Goal: Task Accomplishment & Management: Manage account settings

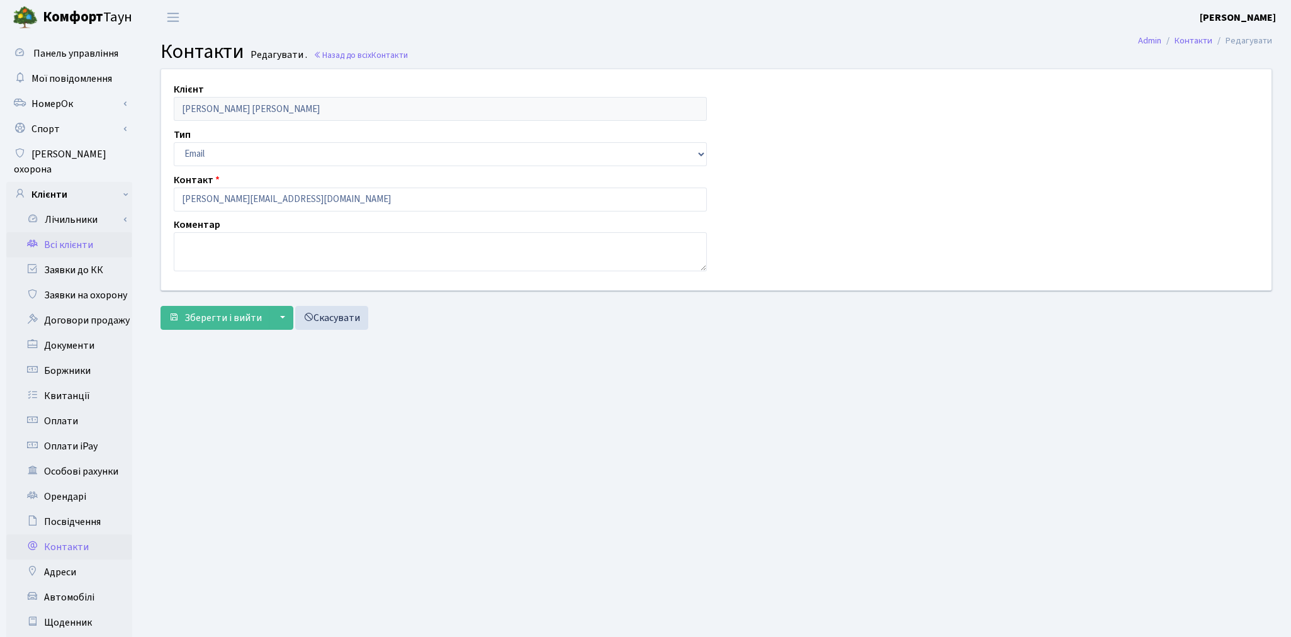
click at [72, 233] on link "Всі клієнти" at bounding box center [69, 244] width 126 height 25
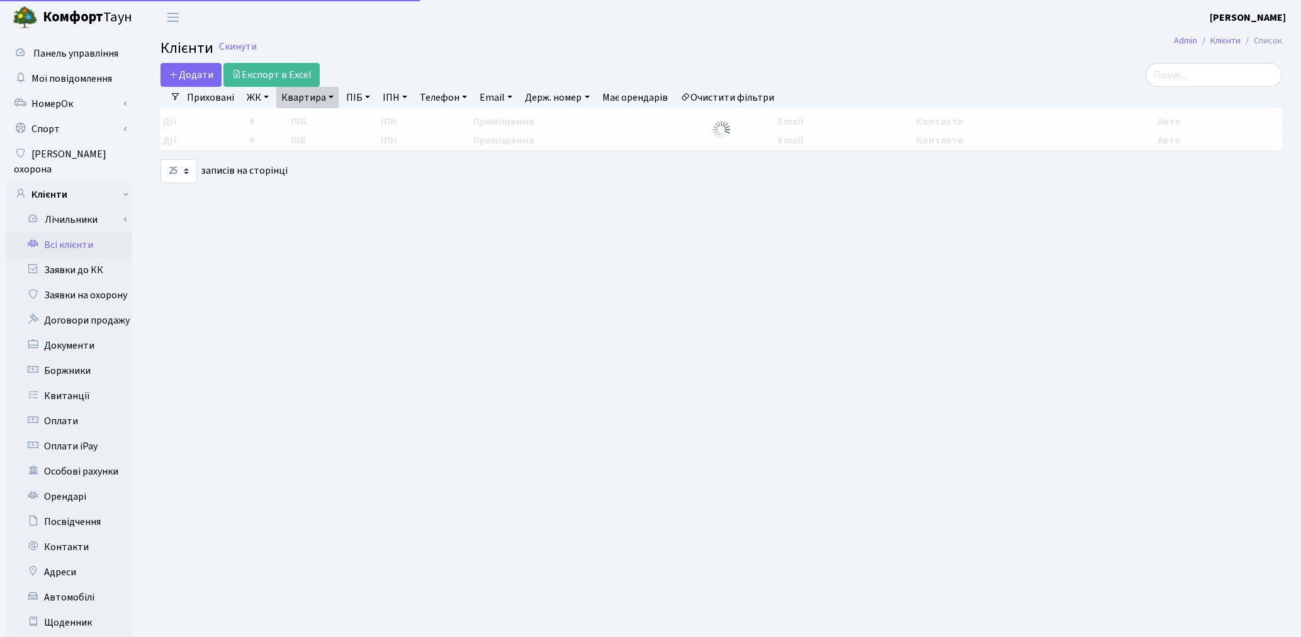
select select "25"
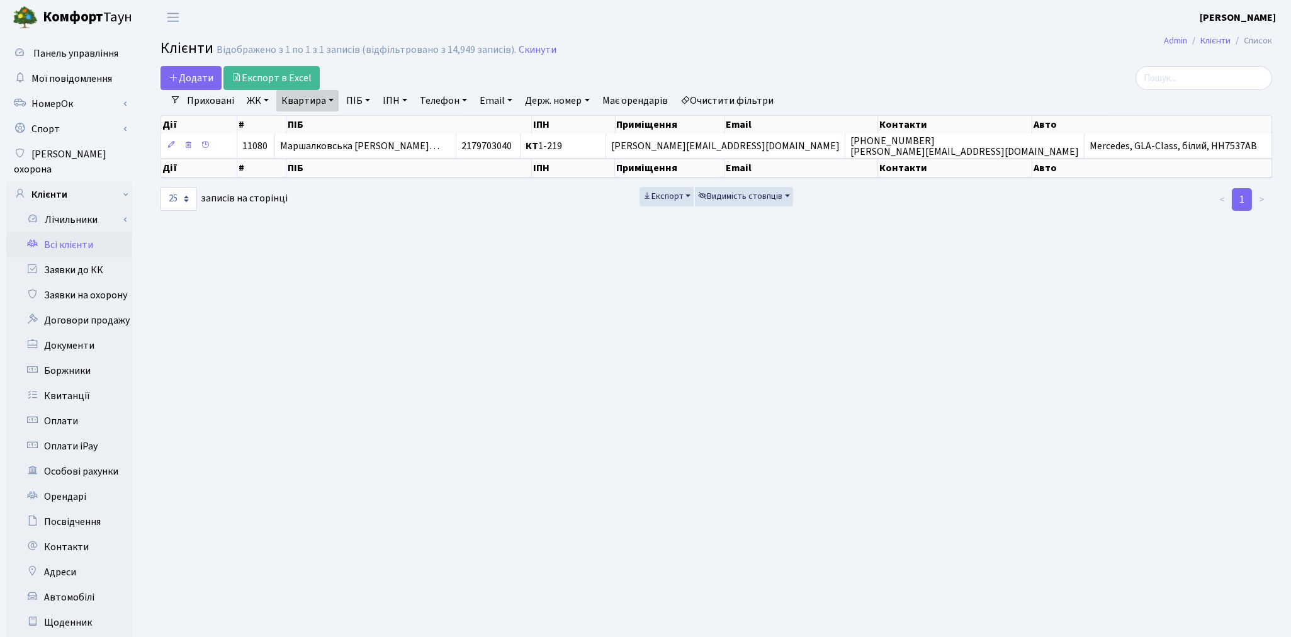
click at [770, 97] on link "Очистити фільтри" at bounding box center [727, 100] width 104 height 21
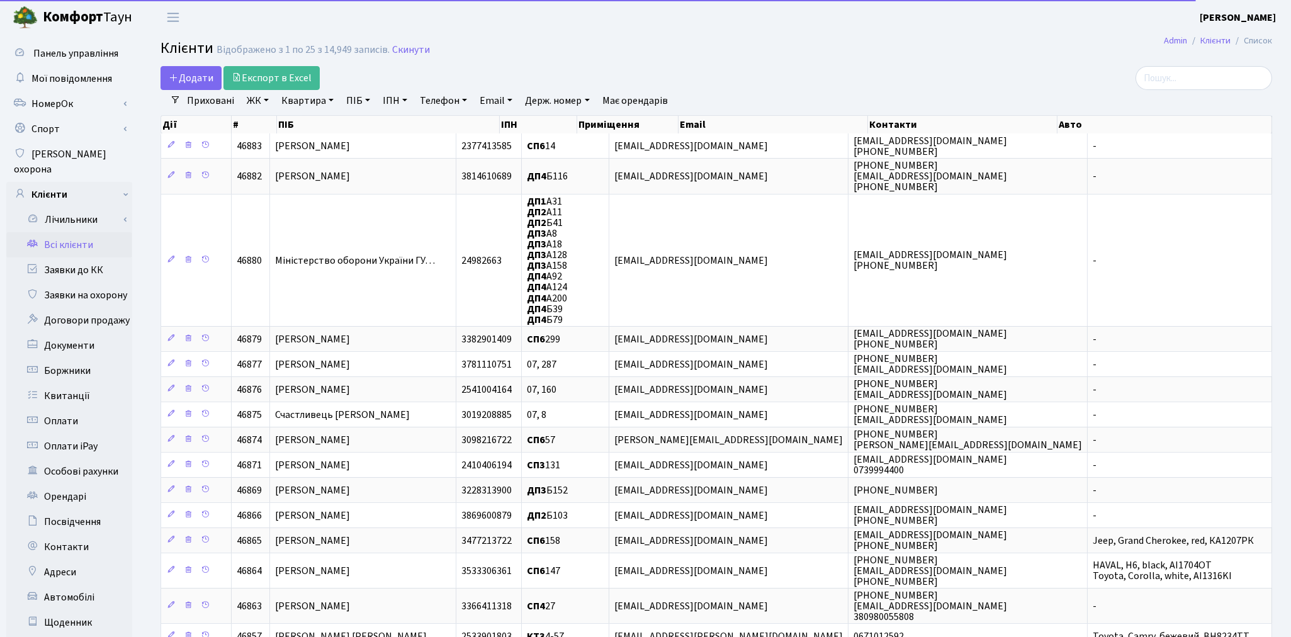
click at [387, 102] on link "ІПН" at bounding box center [395, 100] width 35 height 21
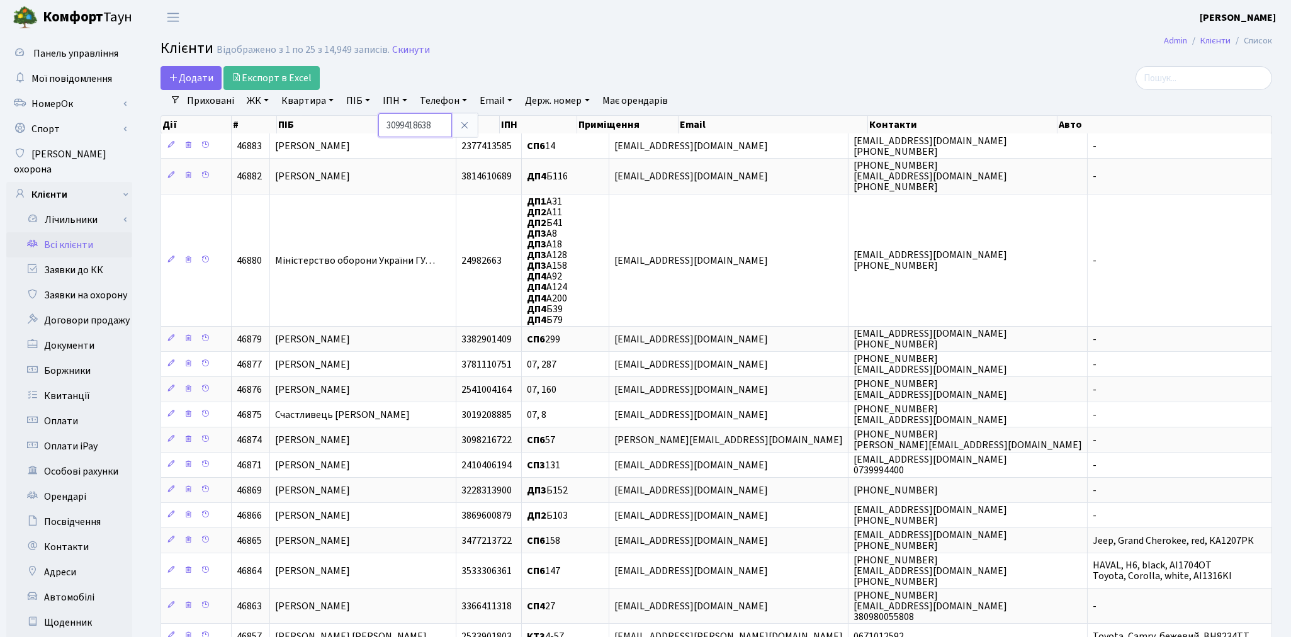
type input "3099418638"
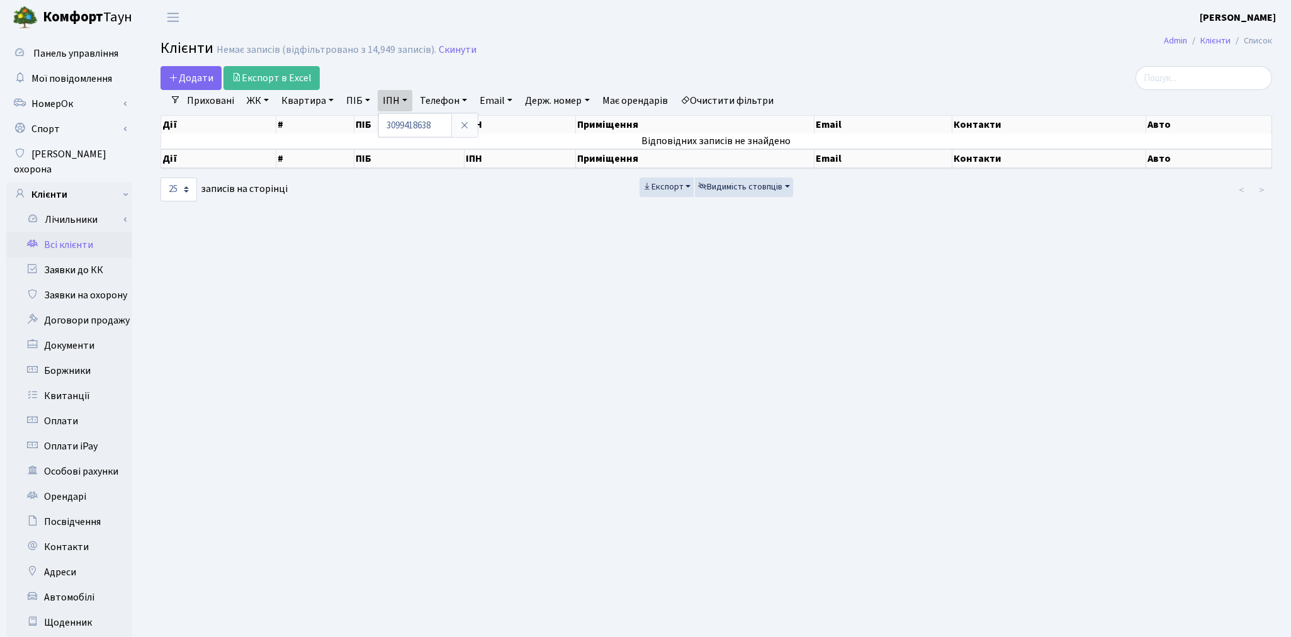
click at [744, 91] on link "Очистити фільтри" at bounding box center [727, 100] width 104 height 21
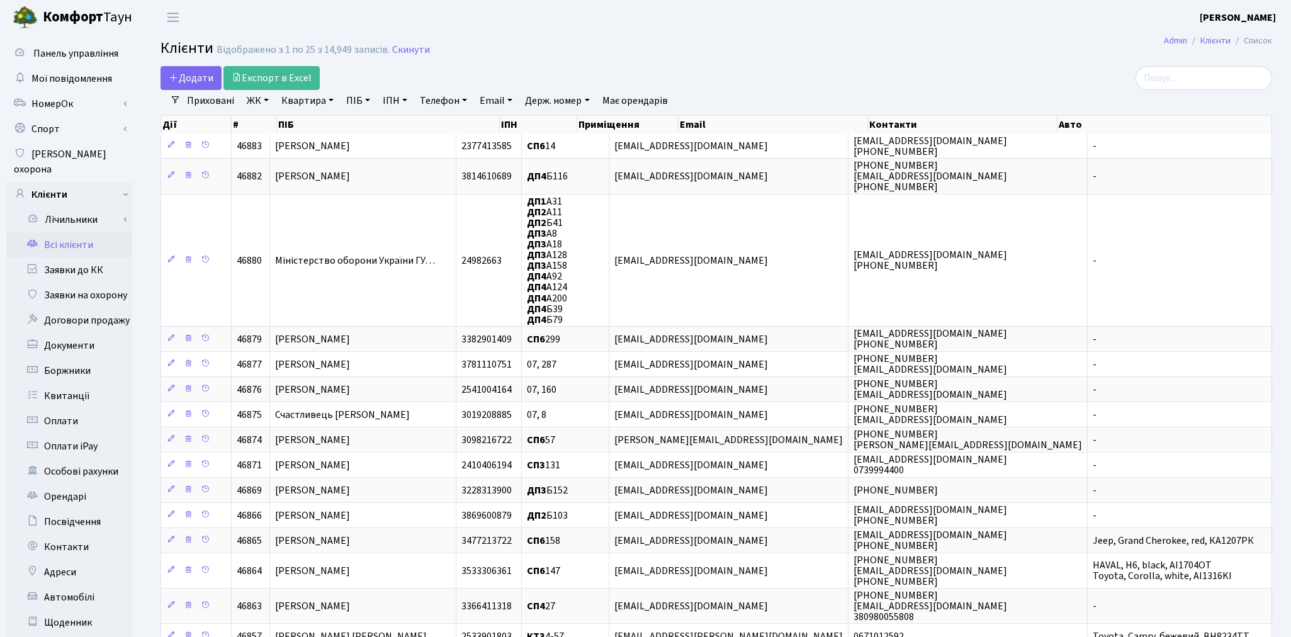
click at [350, 102] on link "ПІБ" at bounding box center [358, 100] width 34 height 21
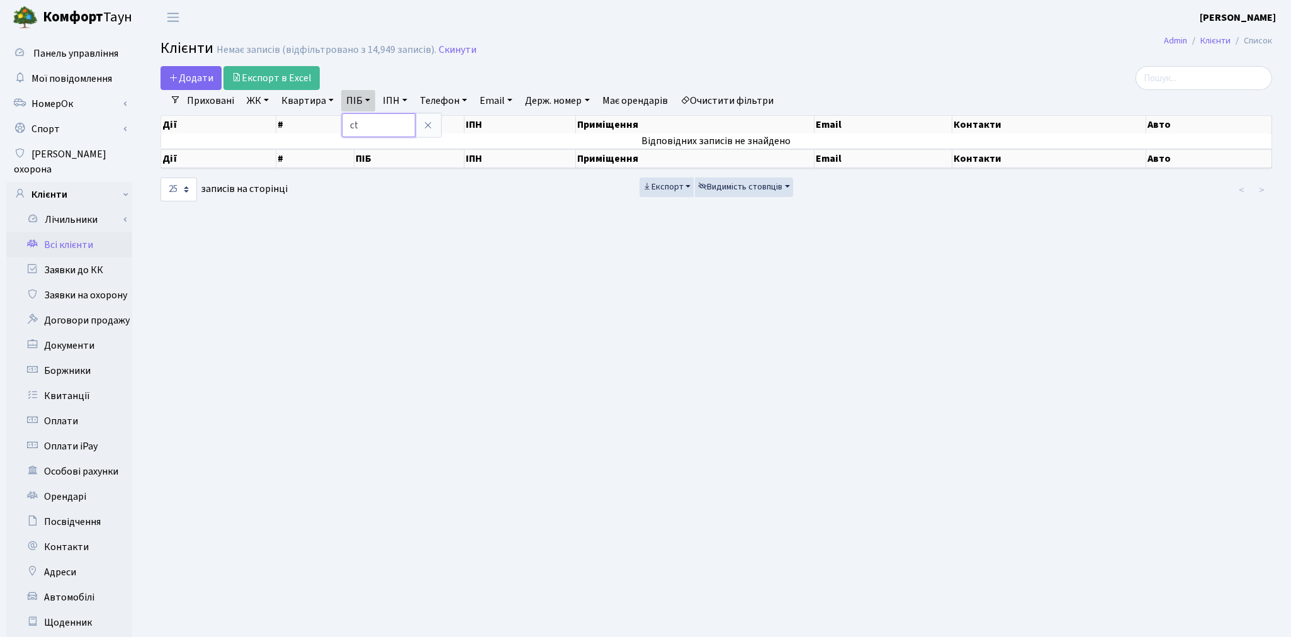
type input "c"
type input "семчук"
click at [731, 93] on link "Очистити фільтри" at bounding box center [727, 100] width 104 height 21
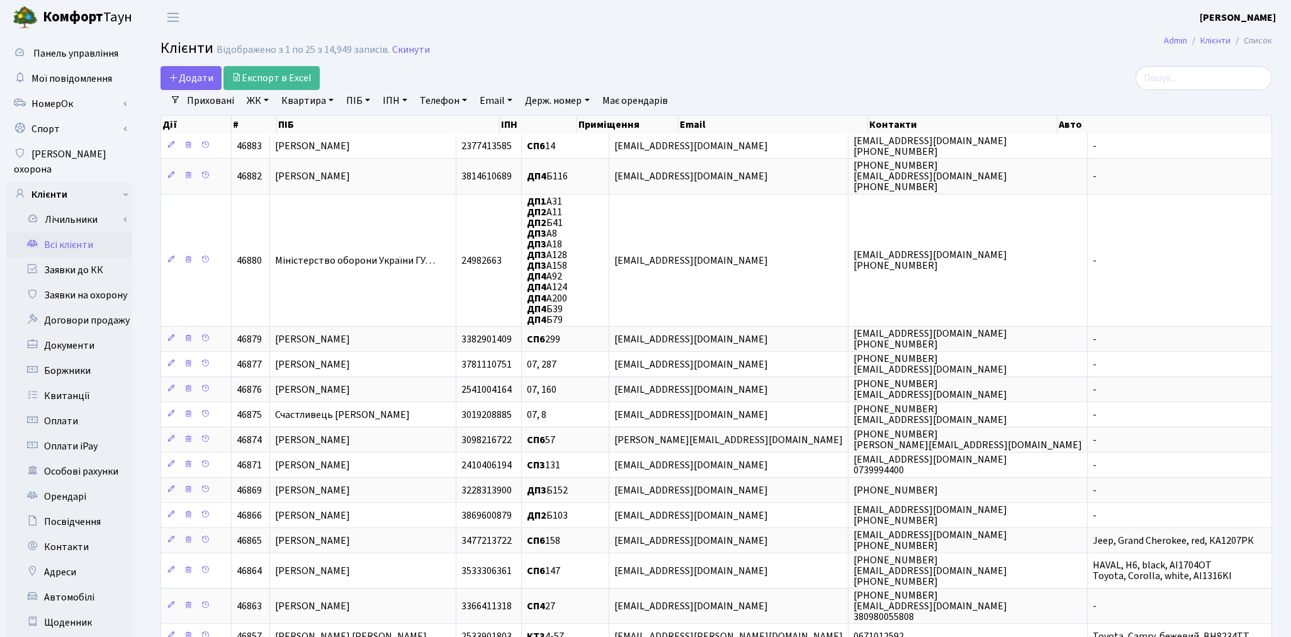
click at [189, 101] on link "Приховані" at bounding box center [210, 100] width 57 height 21
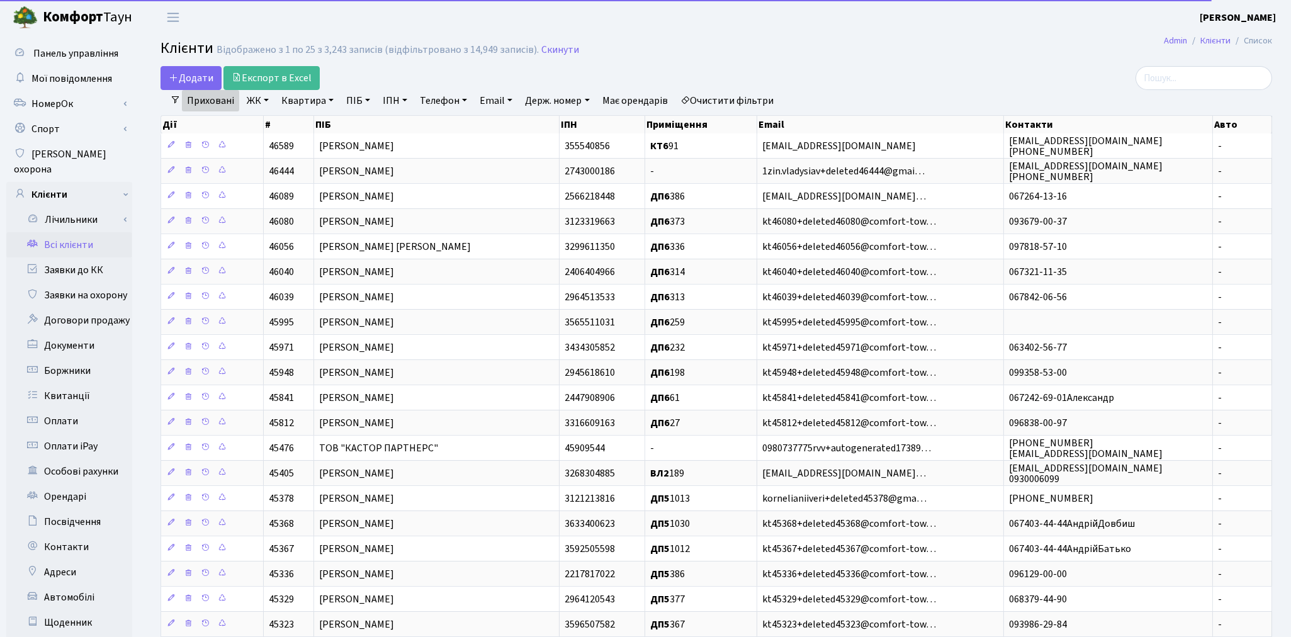
click at [395, 101] on link "ІПН" at bounding box center [395, 100] width 35 height 21
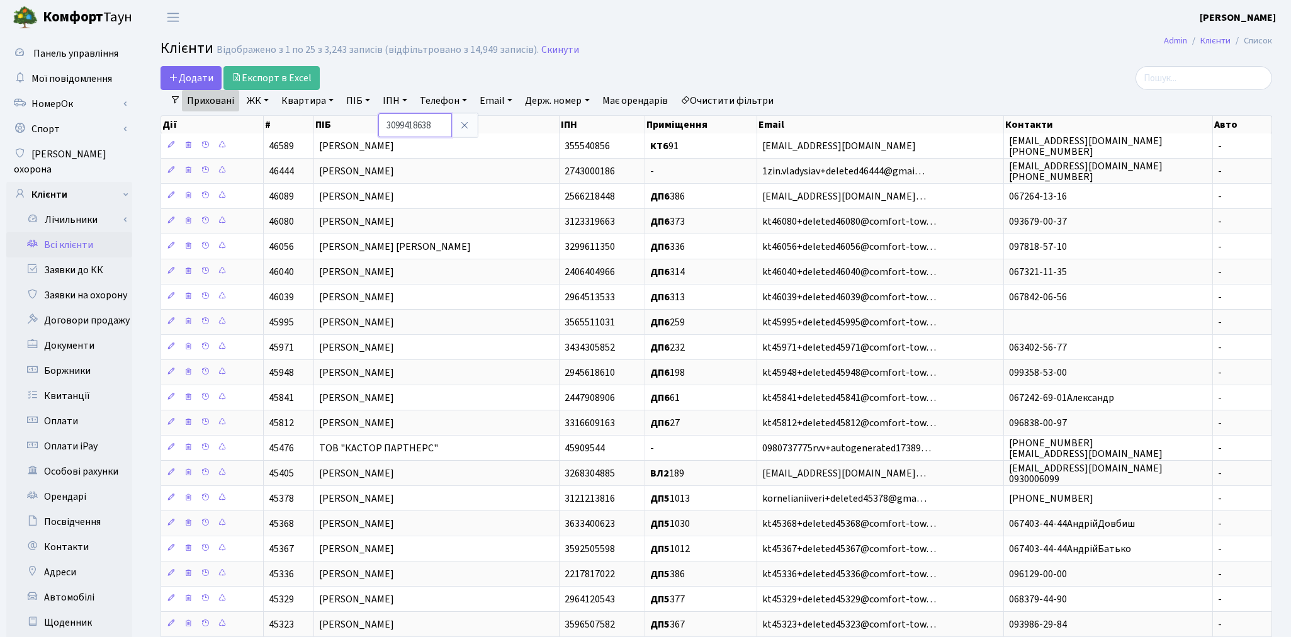
type input "3099418638"
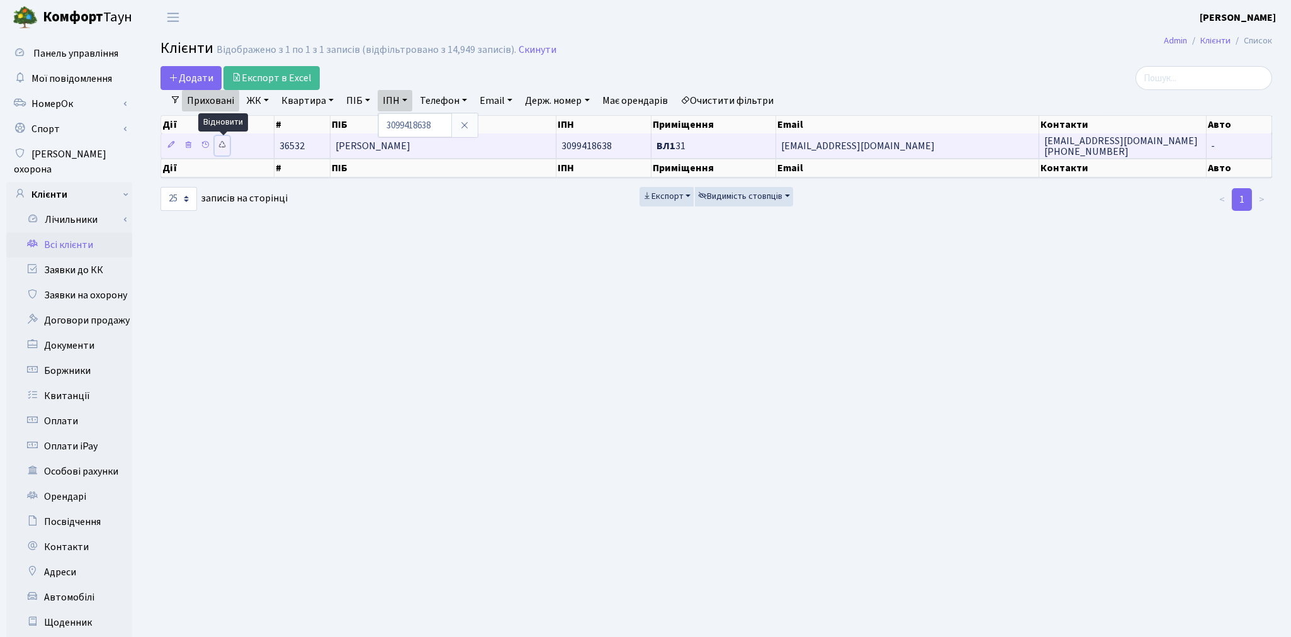
click at [223, 148] on icon at bounding box center [222, 144] width 9 height 9
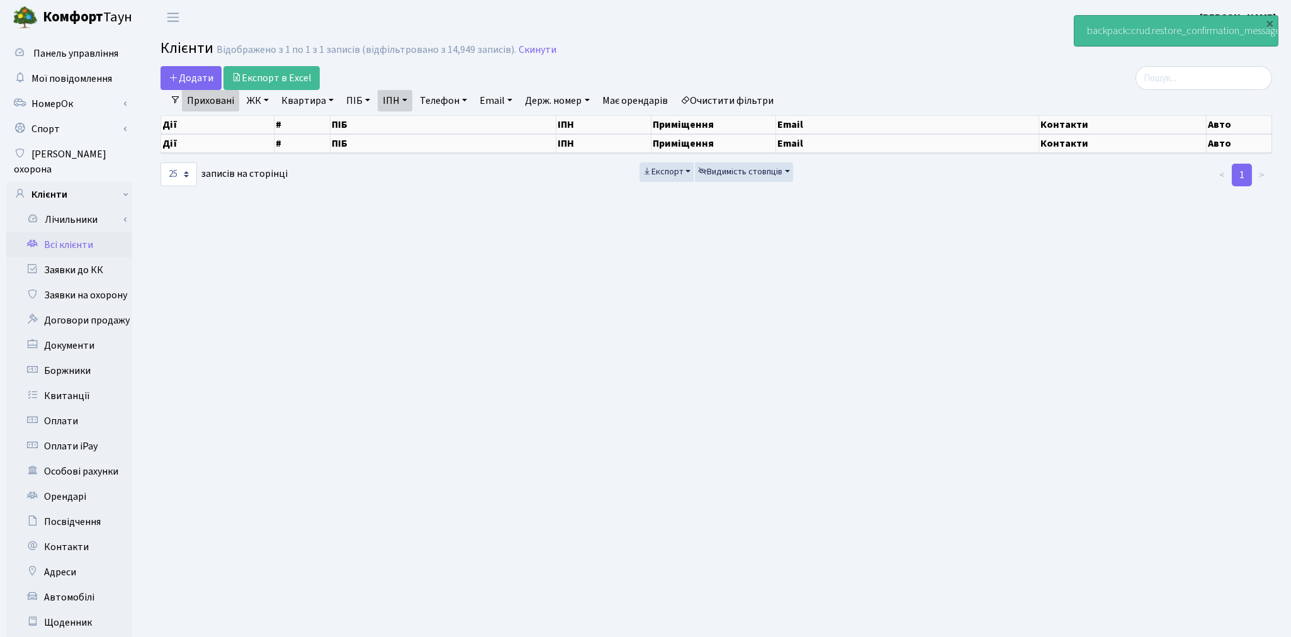
click at [760, 98] on link "Очистити фільтри" at bounding box center [727, 100] width 104 height 21
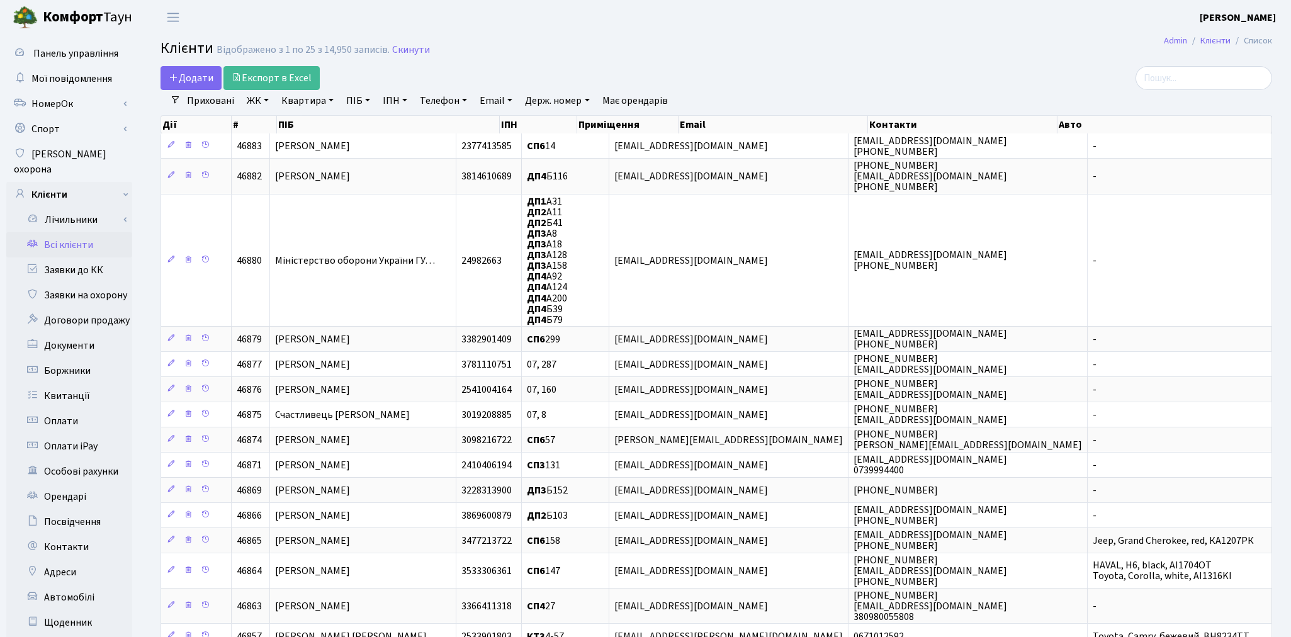
click at [357, 103] on link "ПІБ" at bounding box center [358, 100] width 34 height 21
type input "семчук"
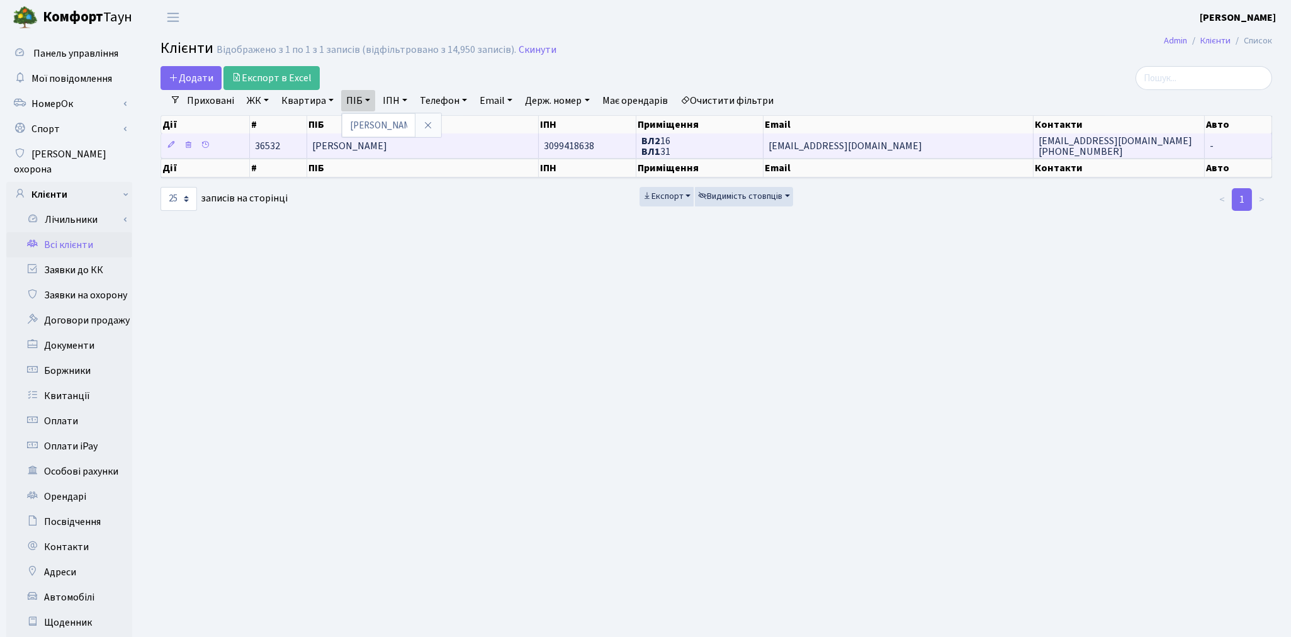
click at [381, 147] on span "[PERSON_NAME]" at bounding box center [349, 146] width 75 height 14
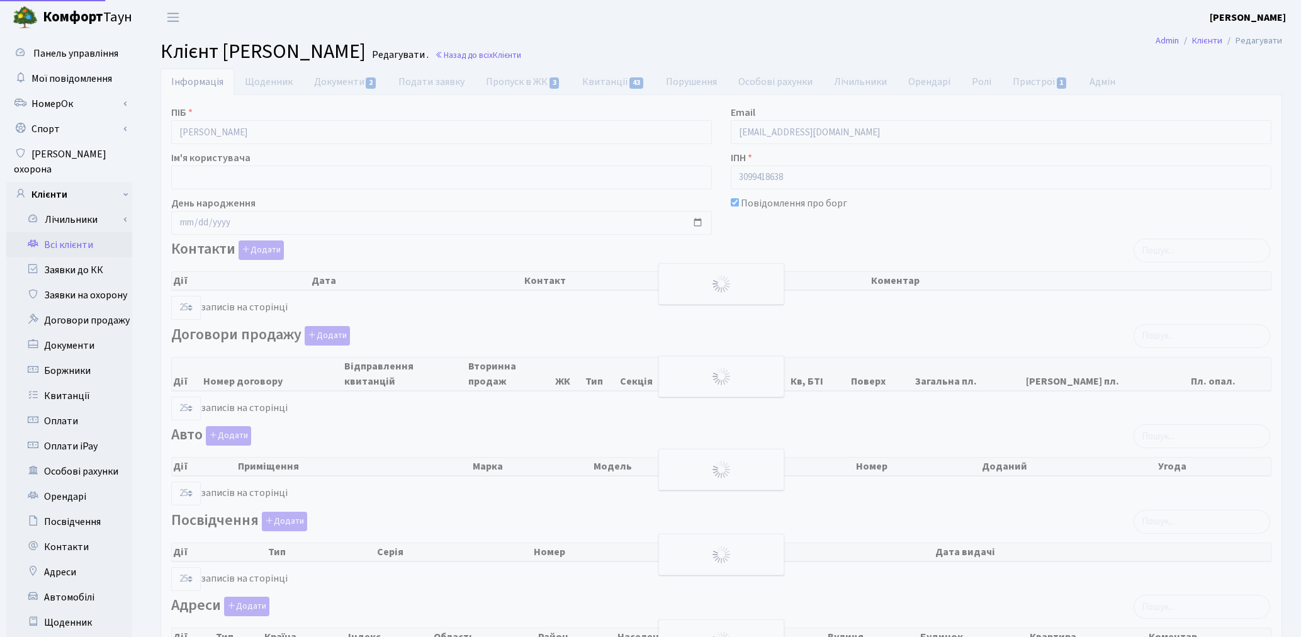
select select "25"
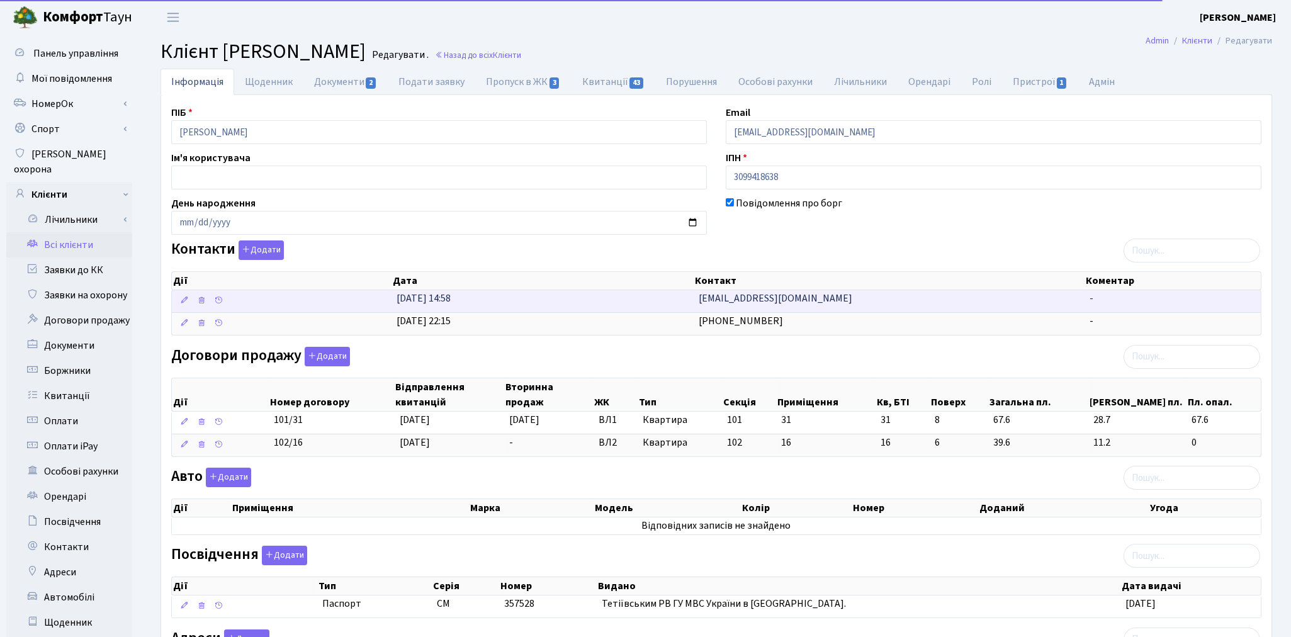
click at [826, 303] on td "[EMAIL_ADDRESS][DOMAIN_NAME]" at bounding box center [889, 301] width 391 height 22
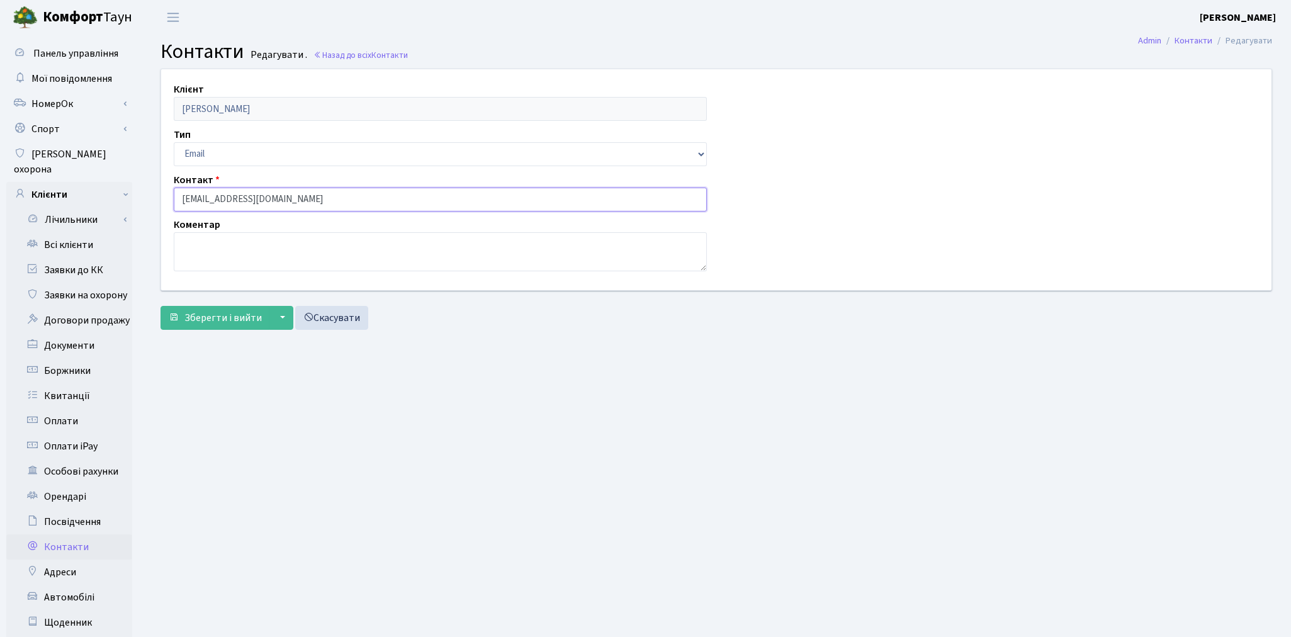
drag, startPoint x: 313, startPoint y: 202, endPoint x: 165, endPoint y: 212, distance: 148.2
click at [165, 212] on div "Клієнт Семчук Сергій Олександрович Тип Email Телефон Контакт neosem84@gmail.com…" at bounding box center [716, 179] width 1129 height 220
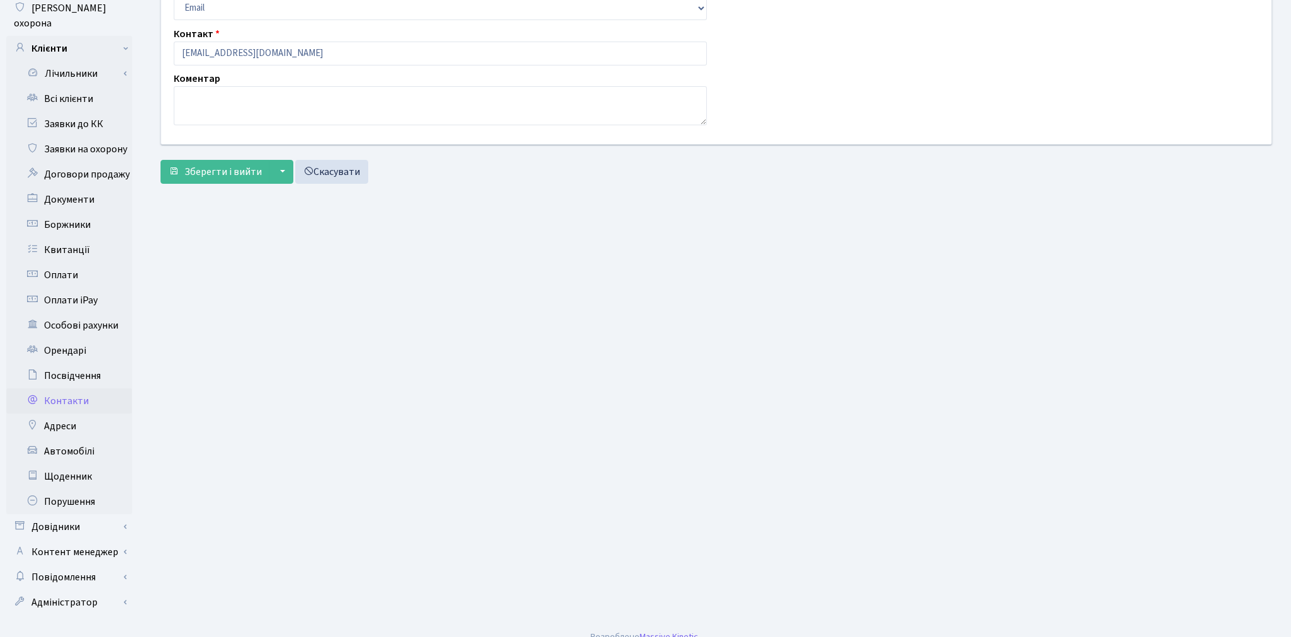
click at [82, 391] on link "Контакти" at bounding box center [69, 400] width 126 height 25
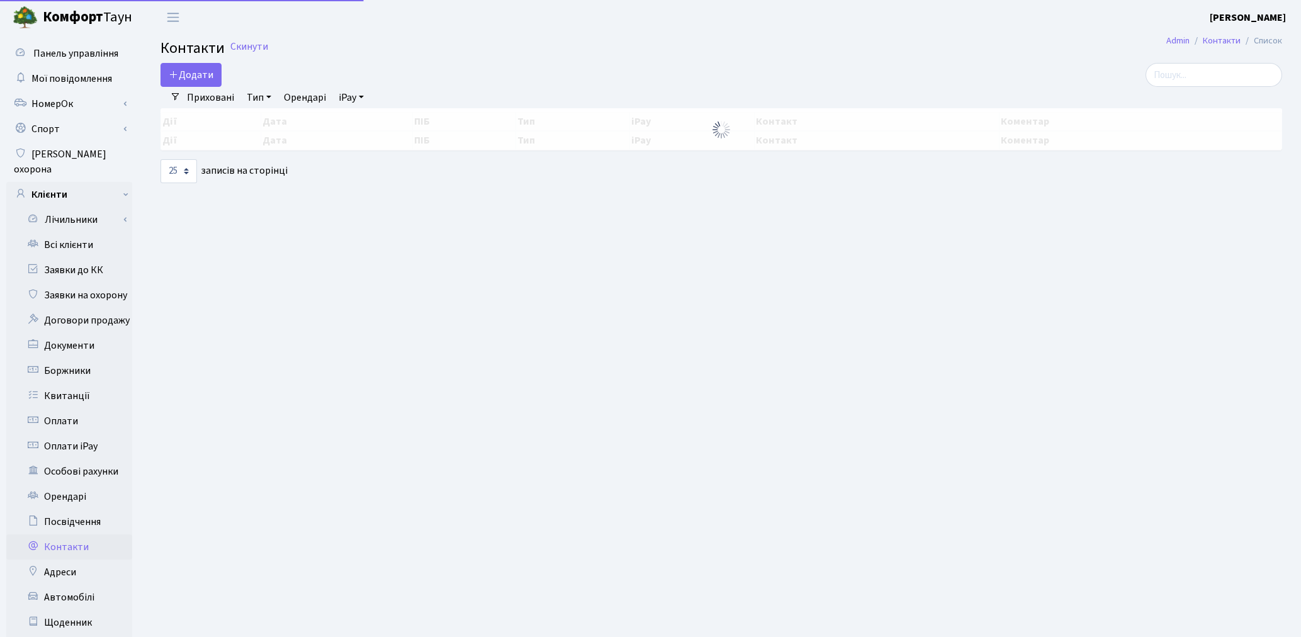
select select "25"
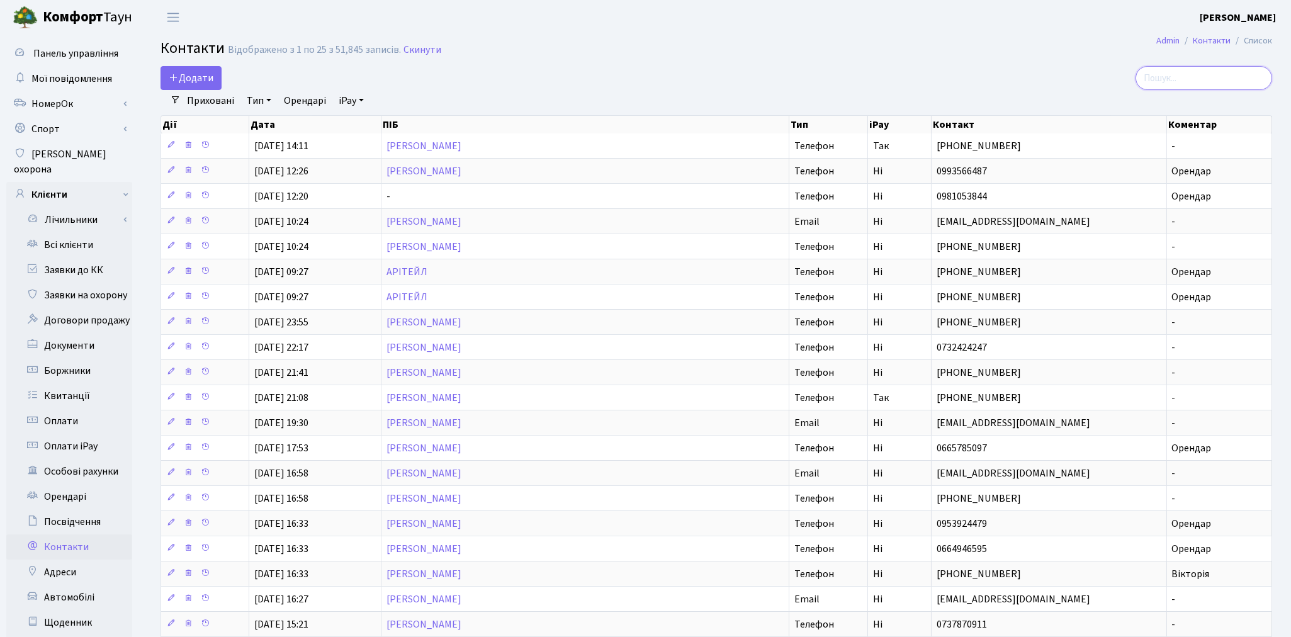
click at [1173, 70] on input "search" at bounding box center [1203, 78] width 137 height 24
paste input "[EMAIL_ADDRESS][DOMAIN_NAME]"
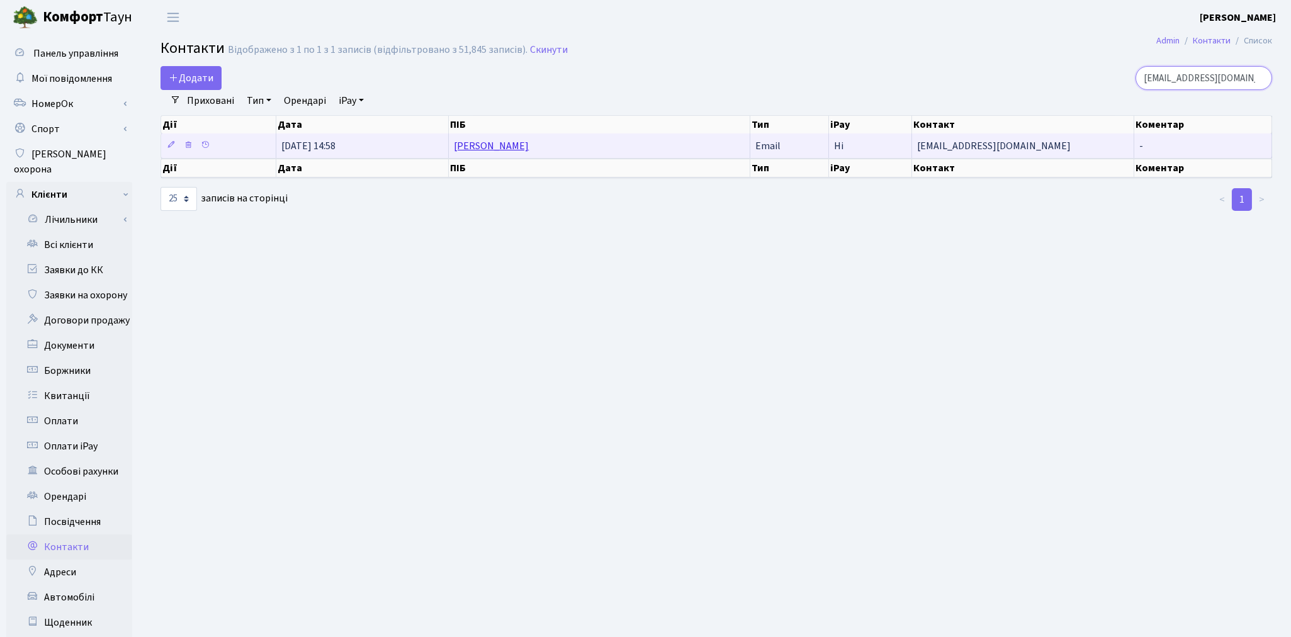
type input "[EMAIL_ADDRESS][DOMAIN_NAME]"
click at [514, 146] on link "[PERSON_NAME]" at bounding box center [491, 146] width 75 height 14
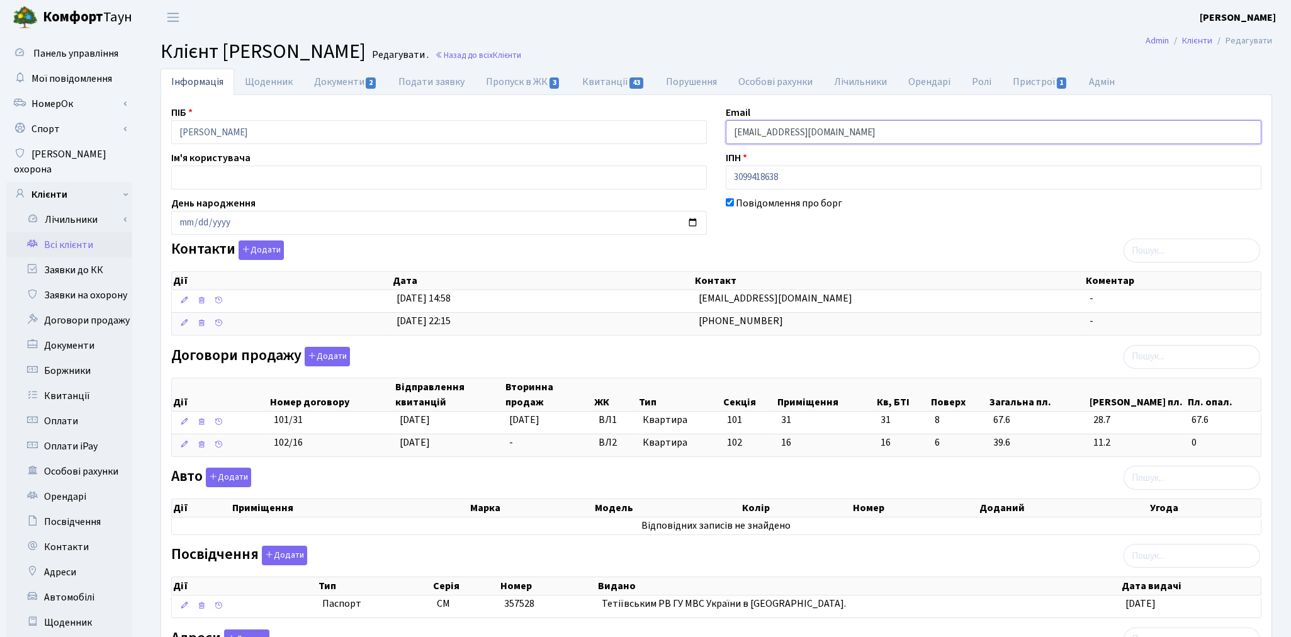
drag, startPoint x: 775, startPoint y: 131, endPoint x: 832, endPoint y: 128, distance: 57.3
click at [832, 128] on input "[EMAIL_ADDRESS][DOMAIN_NAME]" at bounding box center [994, 132] width 536 height 24
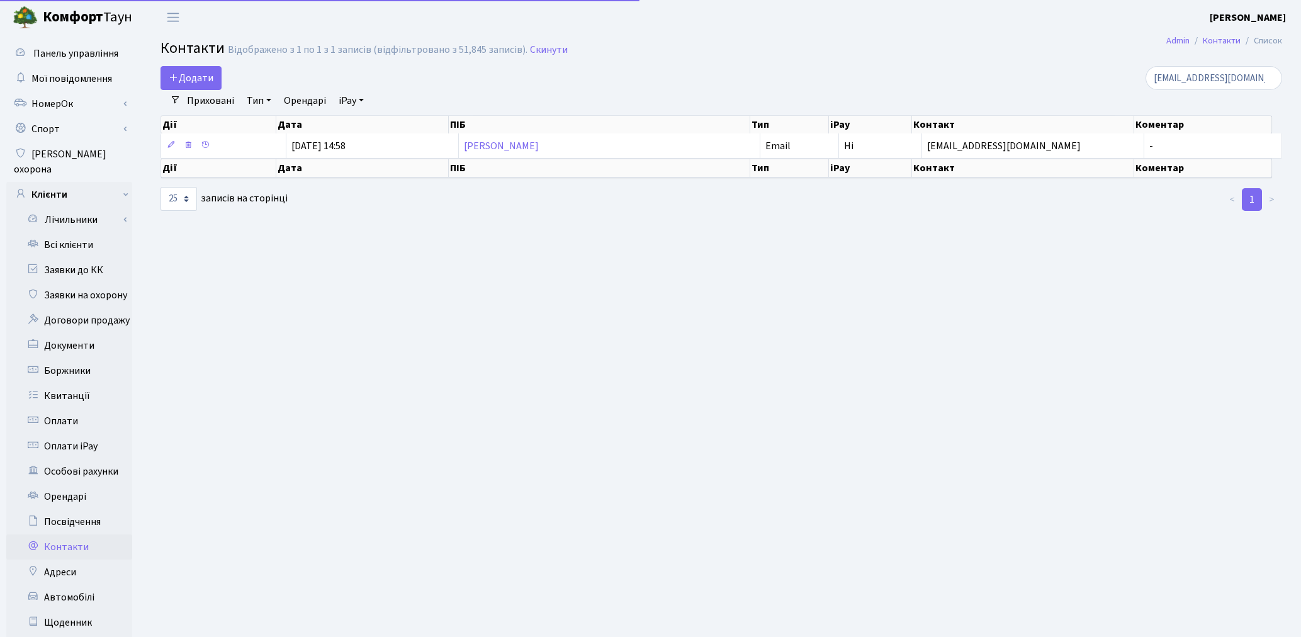
select select "25"
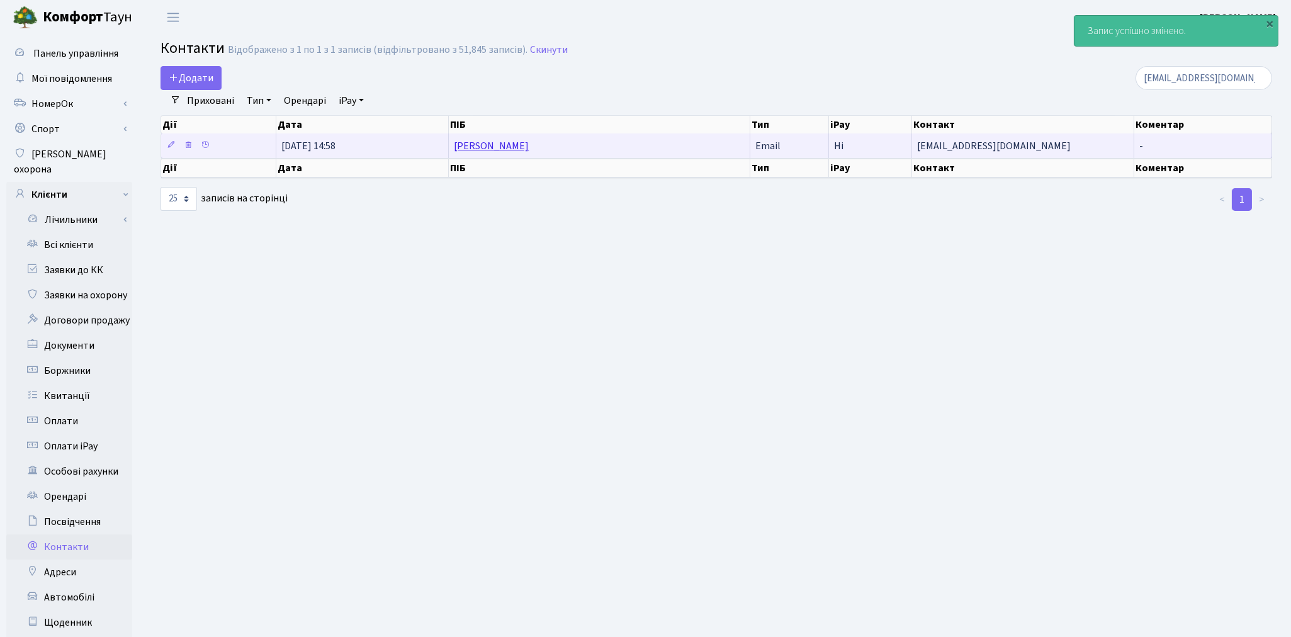
click at [529, 140] on link "[PERSON_NAME]" at bounding box center [491, 146] width 75 height 14
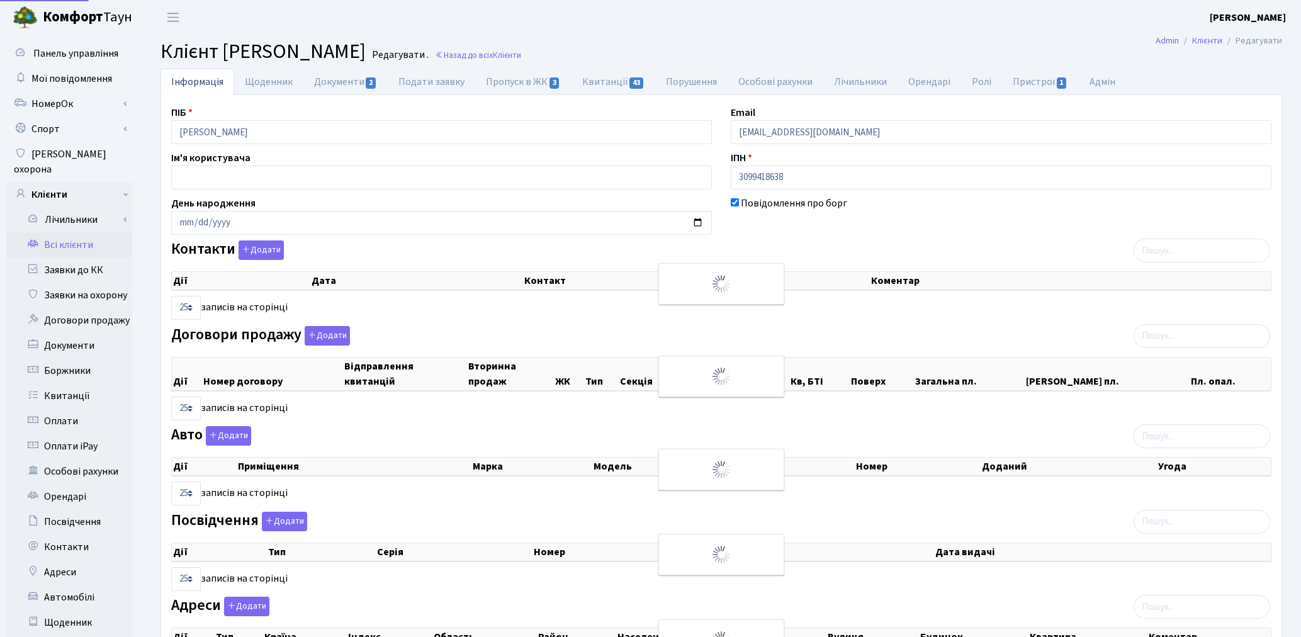
select select "25"
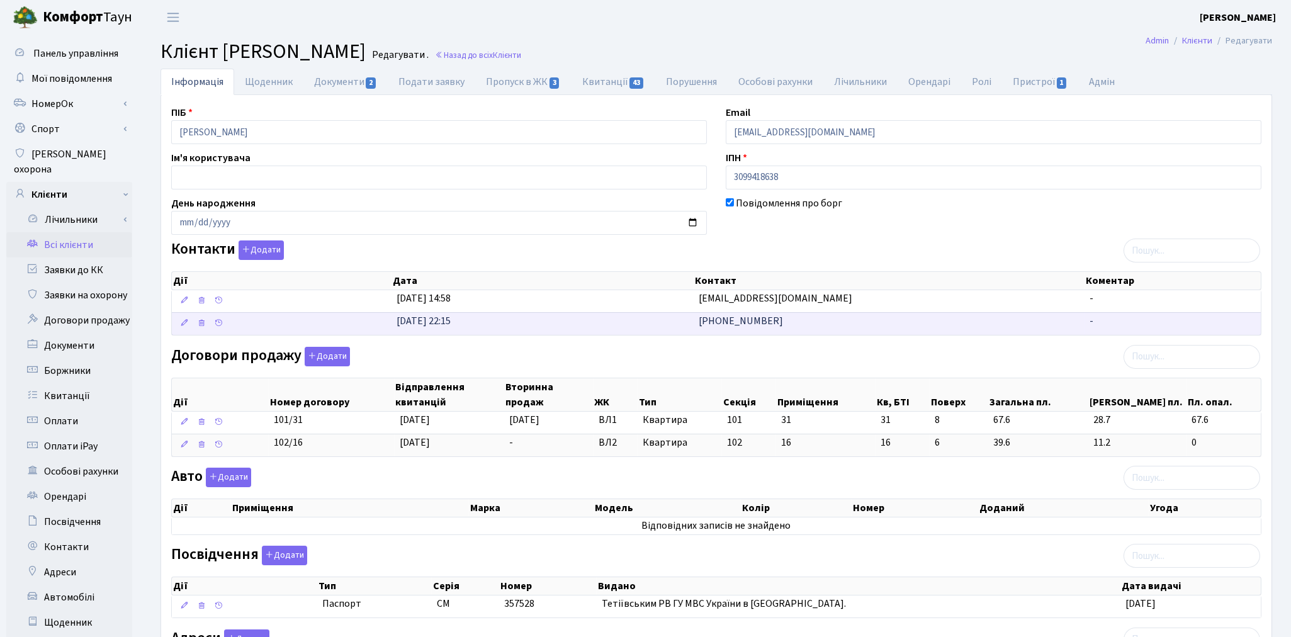
click at [760, 324] on span "[PHONE_NUMBER]" at bounding box center [741, 321] width 84 height 14
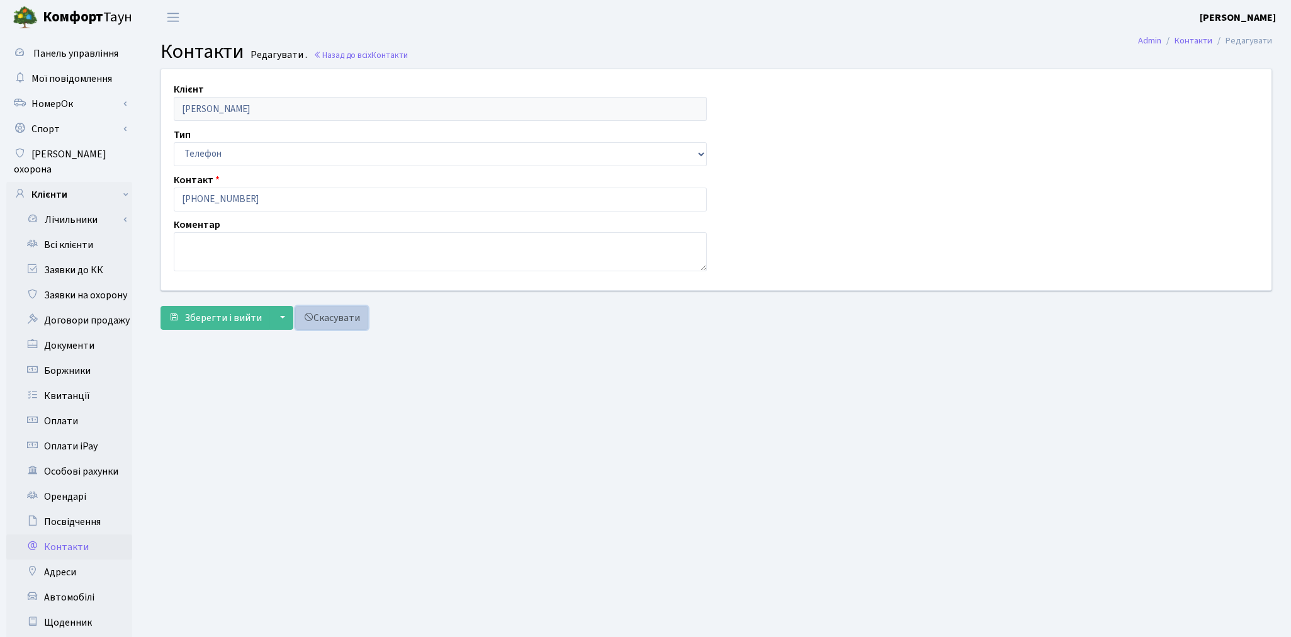
click at [331, 322] on link "Скасувати" at bounding box center [331, 318] width 73 height 24
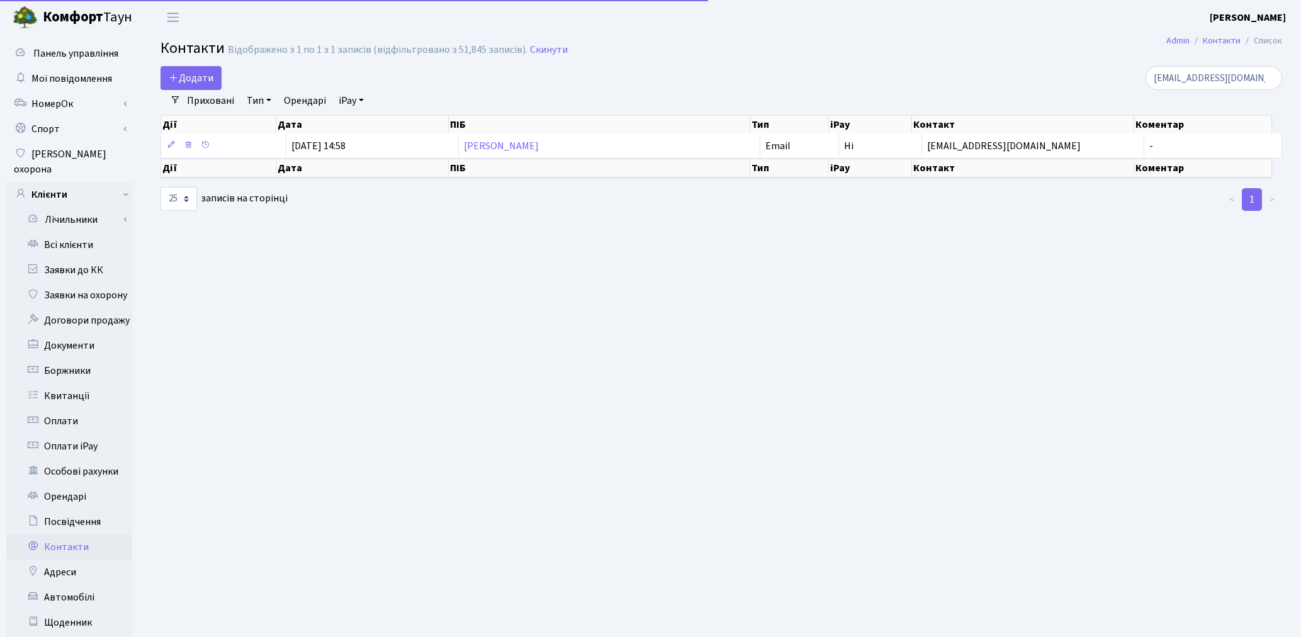
select select "25"
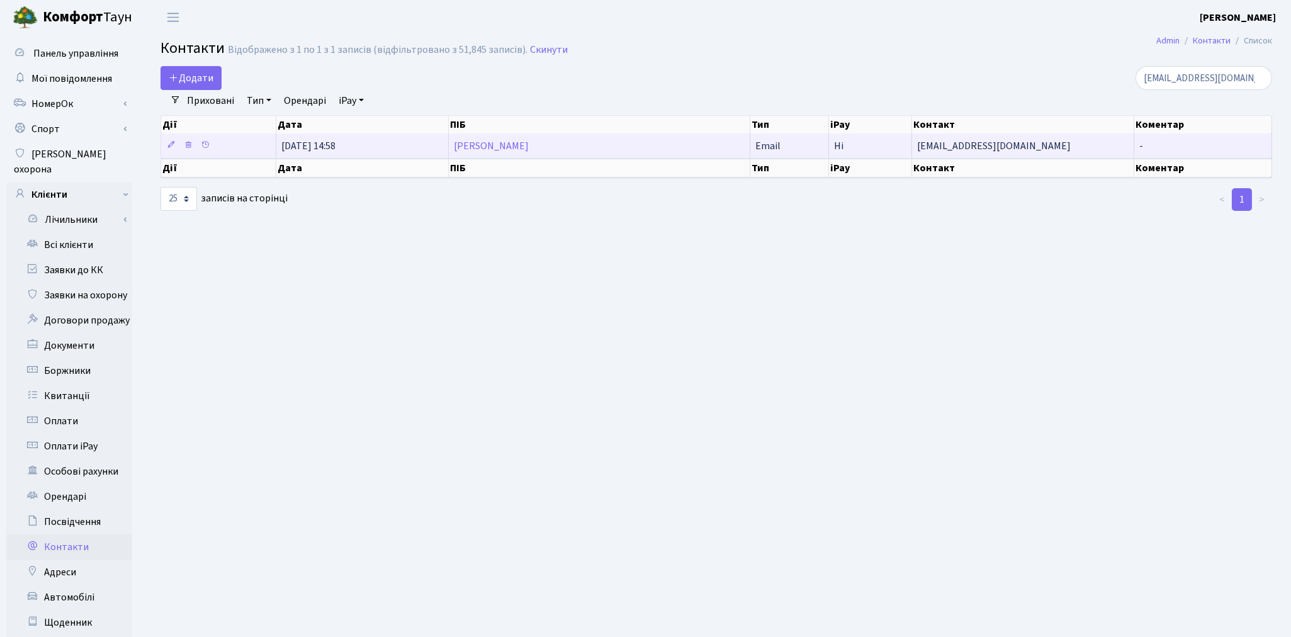
click at [624, 148] on td "[PERSON_NAME]" at bounding box center [599, 145] width 301 height 25
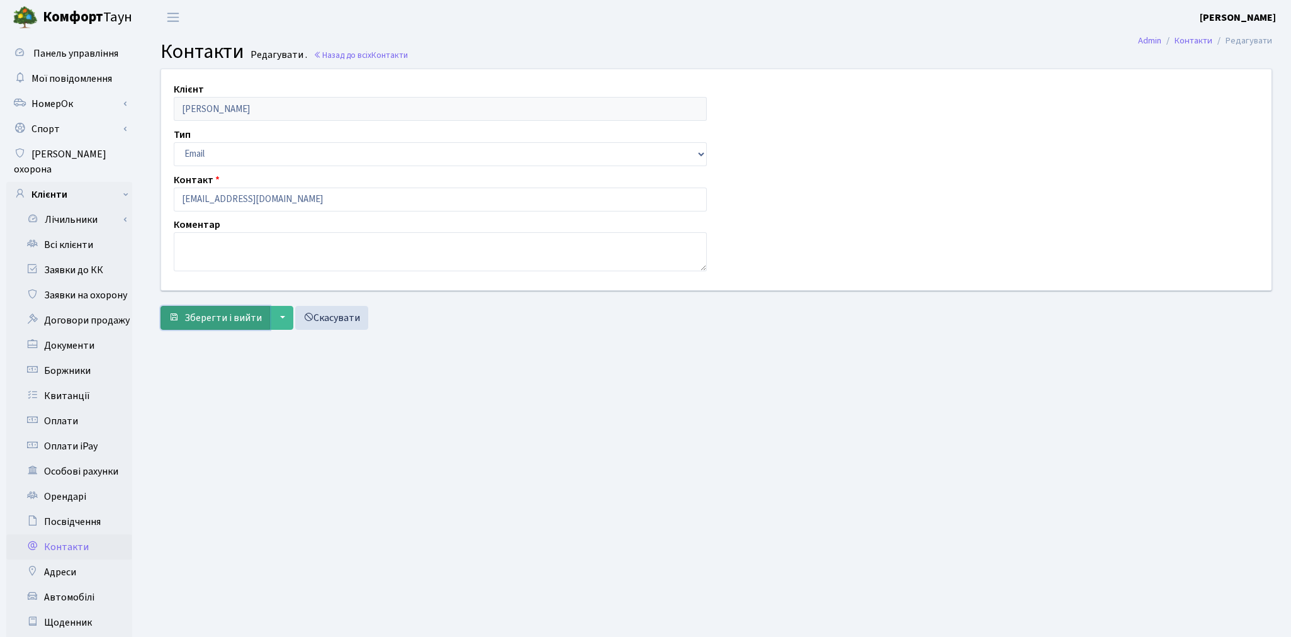
click at [222, 317] on span "Зберегти і вийти" at bounding box center [222, 318] width 77 height 14
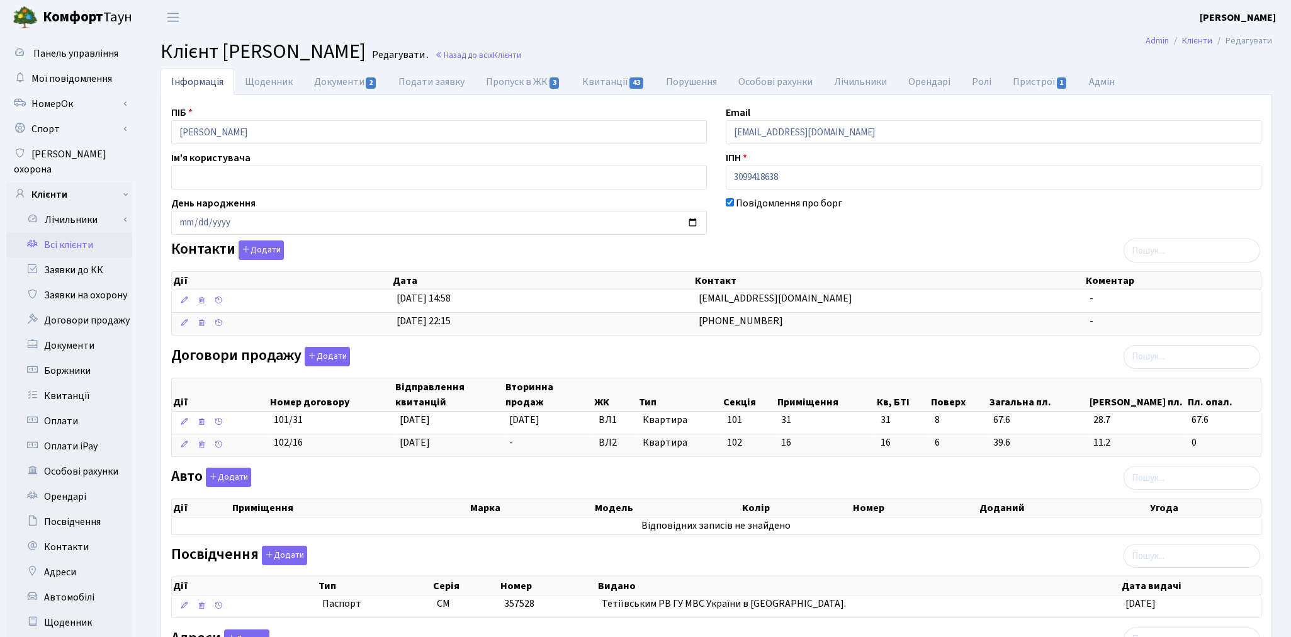
click at [83, 232] on link "Всі клієнти" at bounding box center [69, 244] width 126 height 25
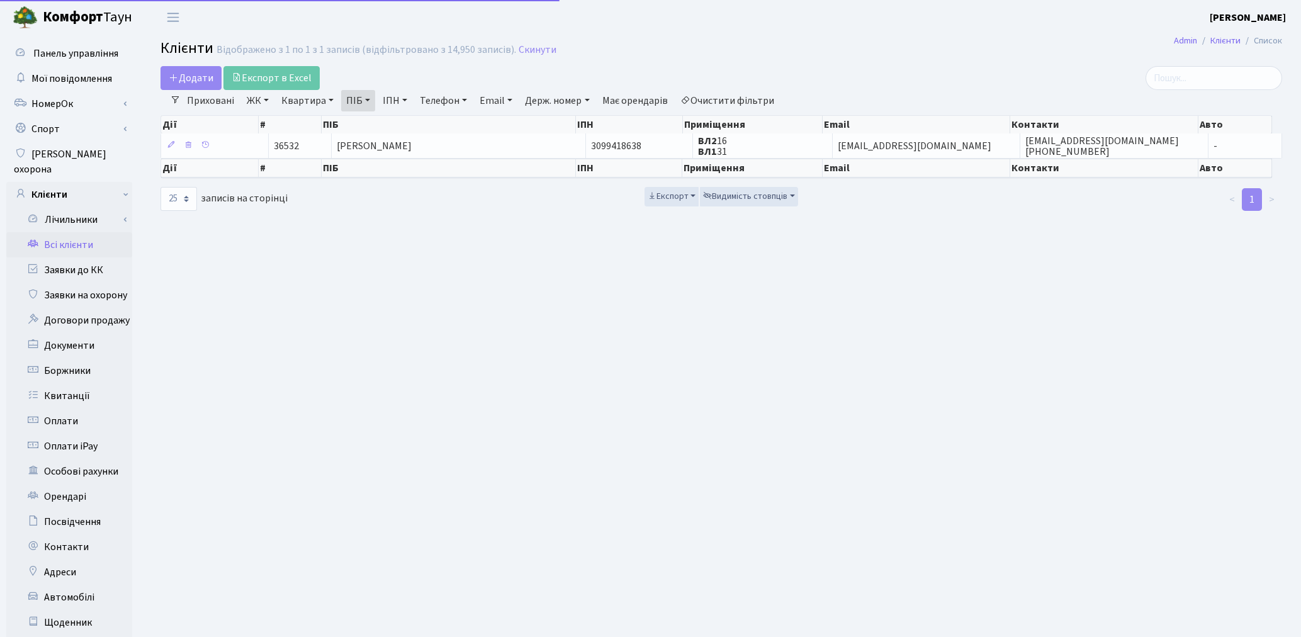
select select "25"
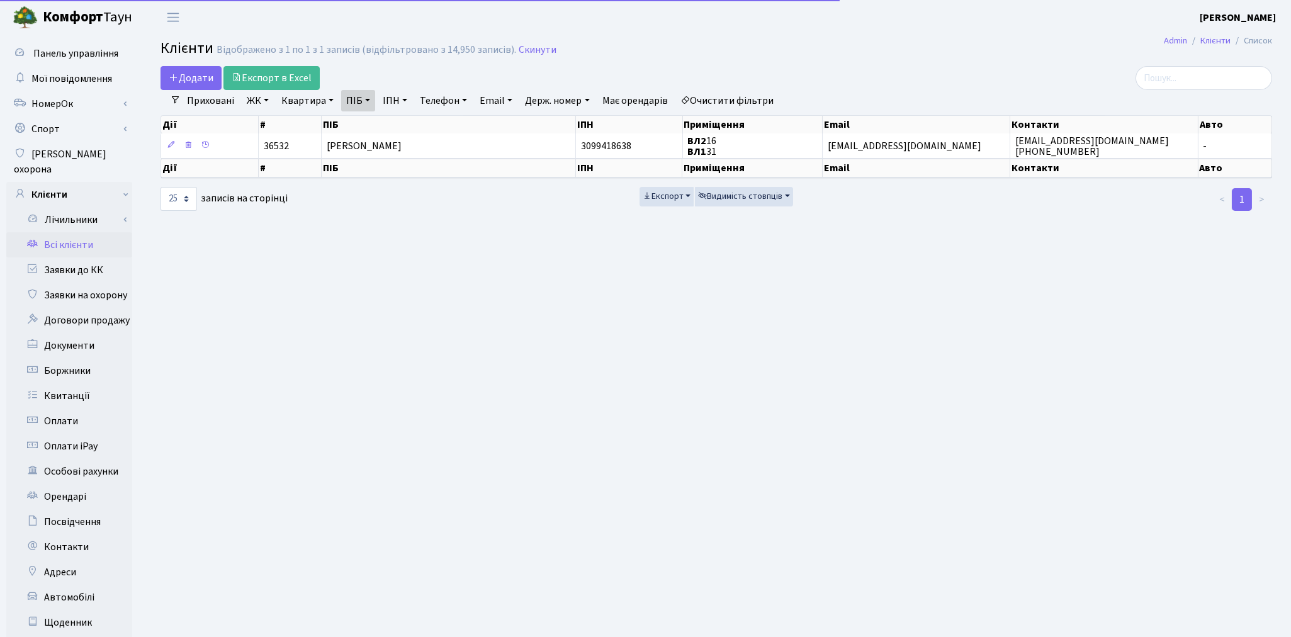
click at [777, 101] on link "Очистити фільтри" at bounding box center [727, 100] width 104 height 21
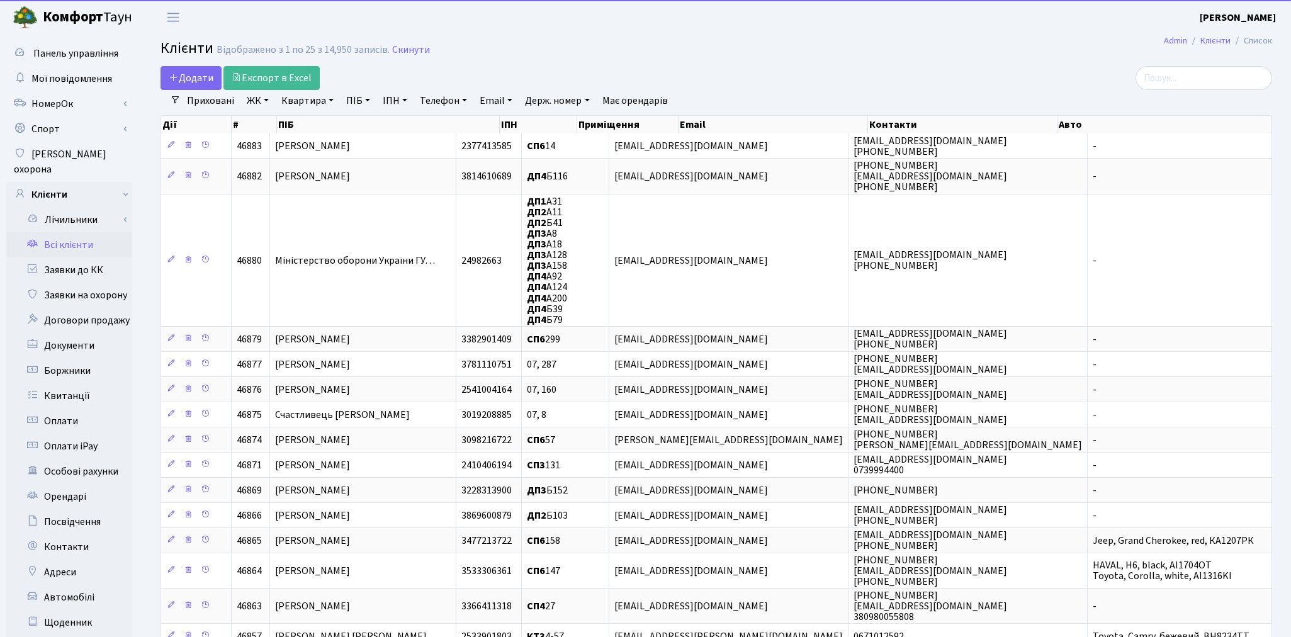
click at [321, 103] on link "Квартира" at bounding box center [307, 100] width 62 height 21
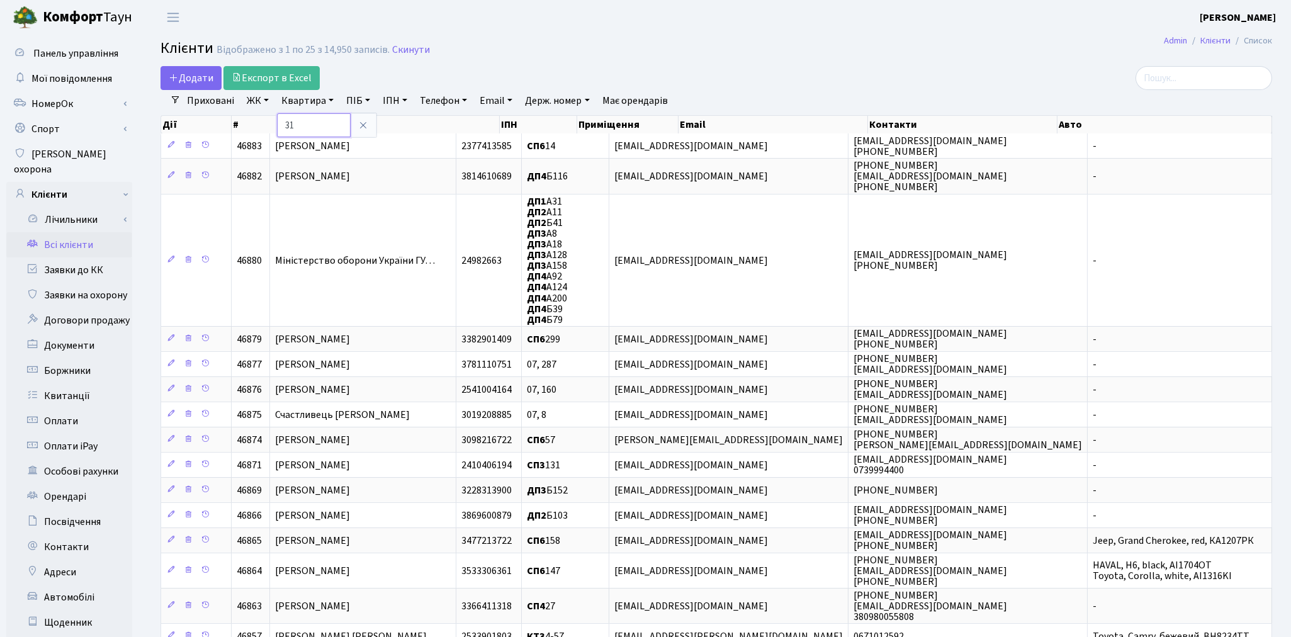
type input "31"
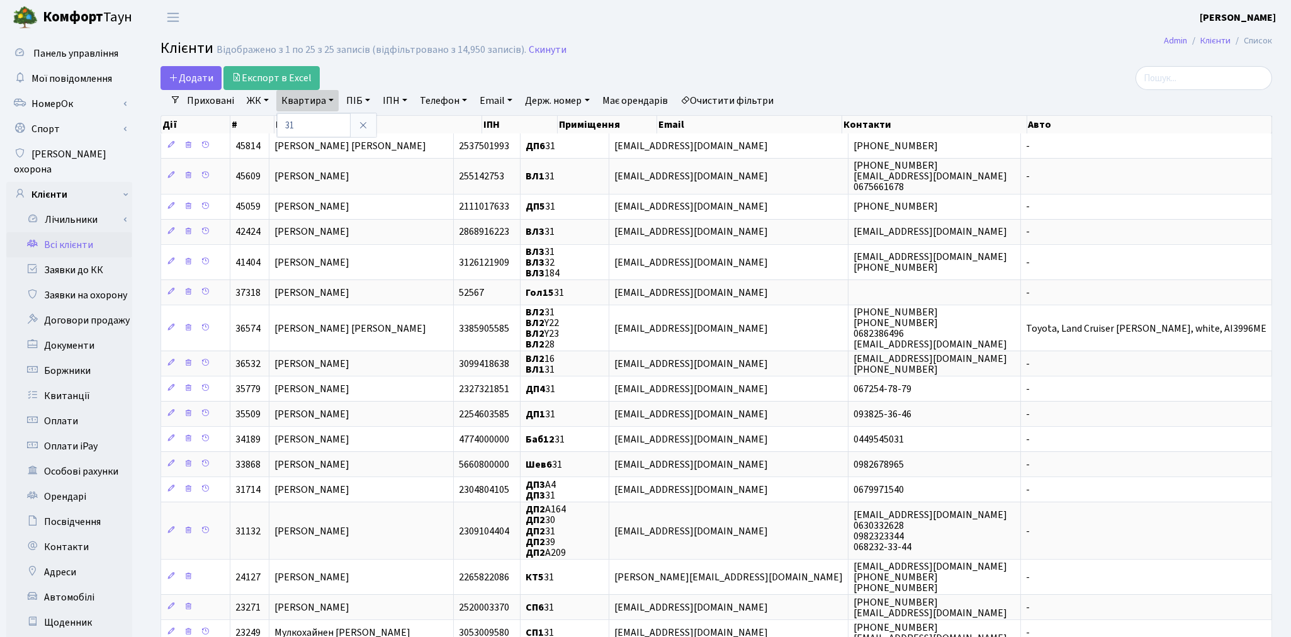
click at [266, 103] on link "ЖК" at bounding box center [258, 100] width 32 height 21
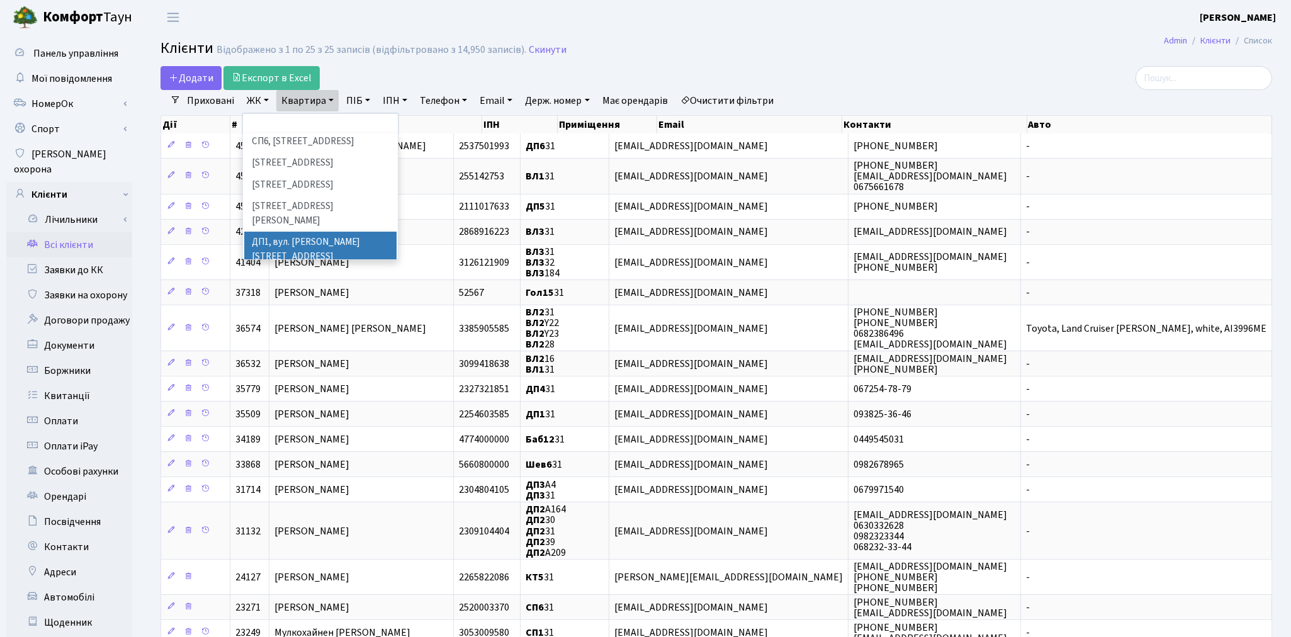
scroll to position [279, 0]
click at [286, 222] on li "[STREET_ADDRESS]" at bounding box center [320, 233] width 152 height 22
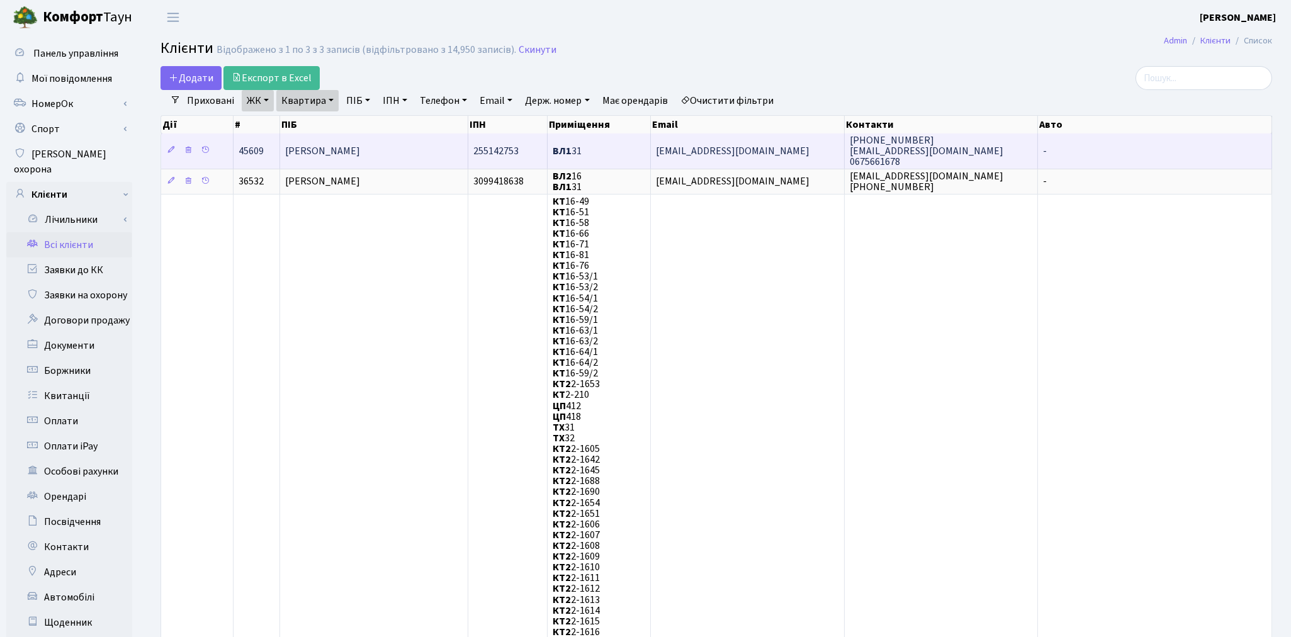
click at [360, 153] on span "[PERSON_NAME]" at bounding box center [322, 151] width 75 height 14
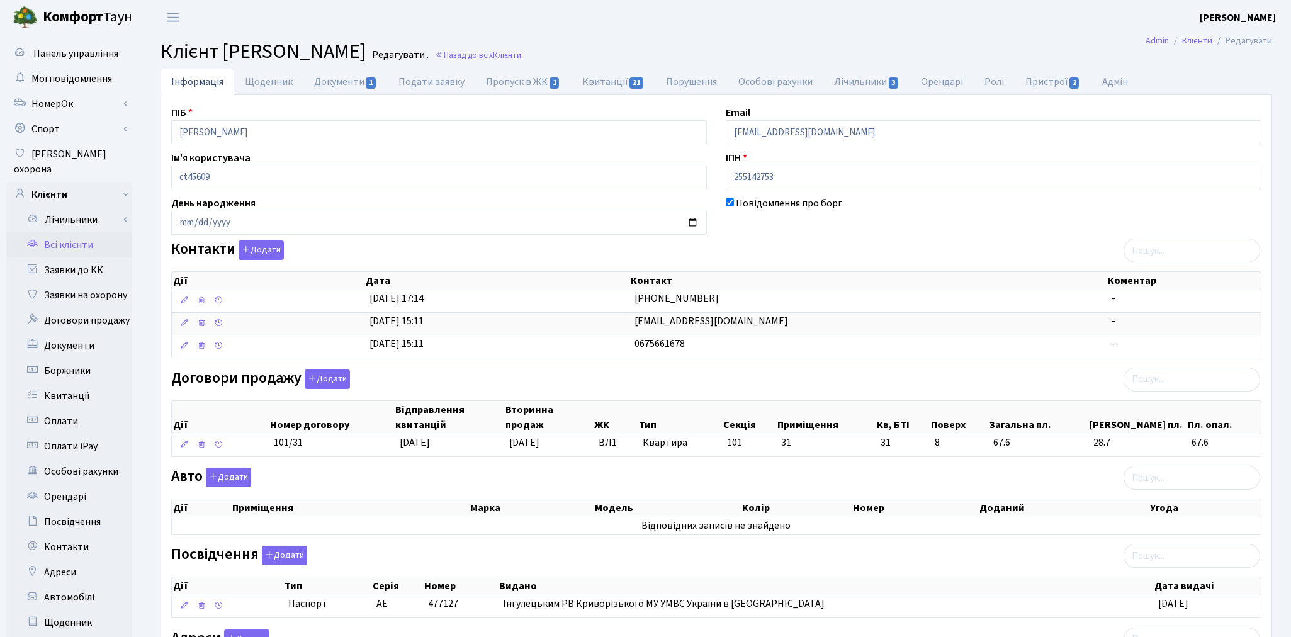
click at [74, 232] on link "Всі клієнти" at bounding box center [69, 244] width 126 height 25
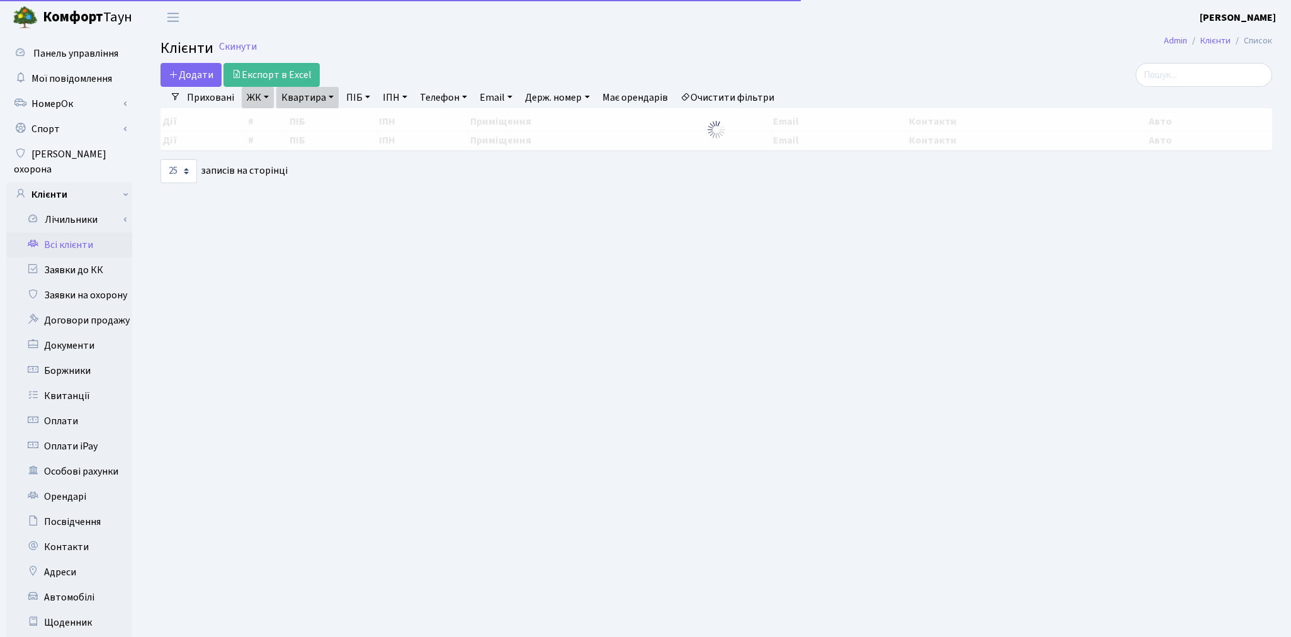
select select "25"
click at [315, 96] on link "Квартира" at bounding box center [307, 97] width 62 height 21
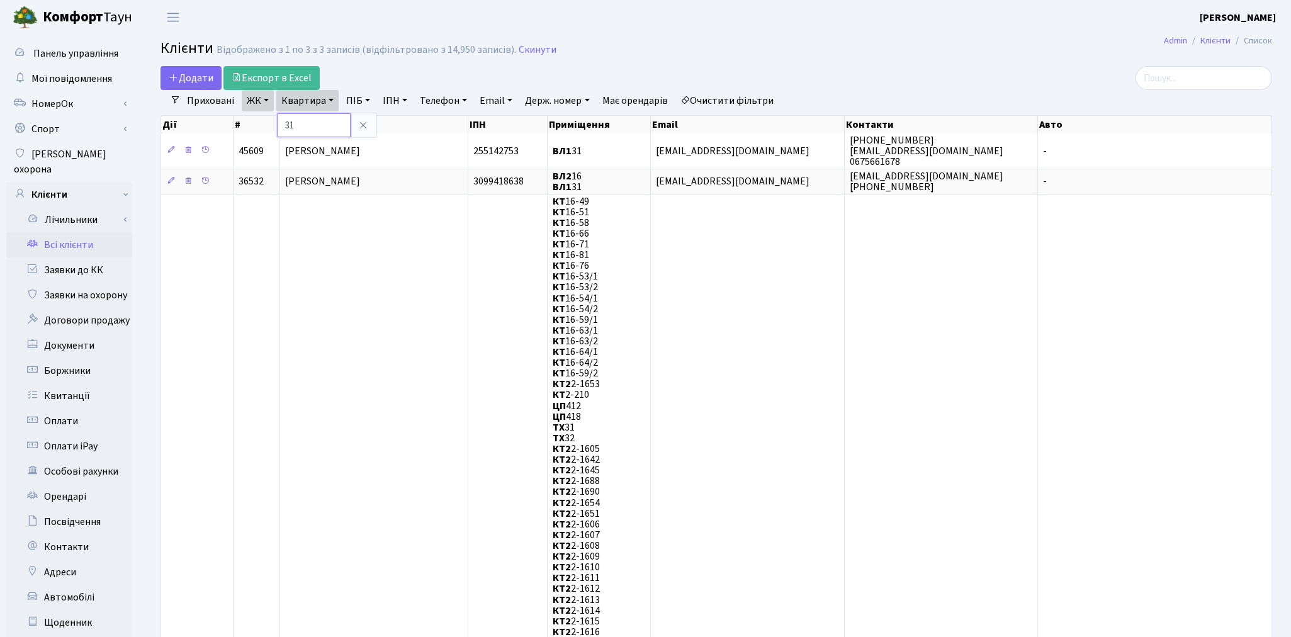
click at [321, 121] on input "31" at bounding box center [314, 125] width 74 height 24
type input "3"
type input "16"
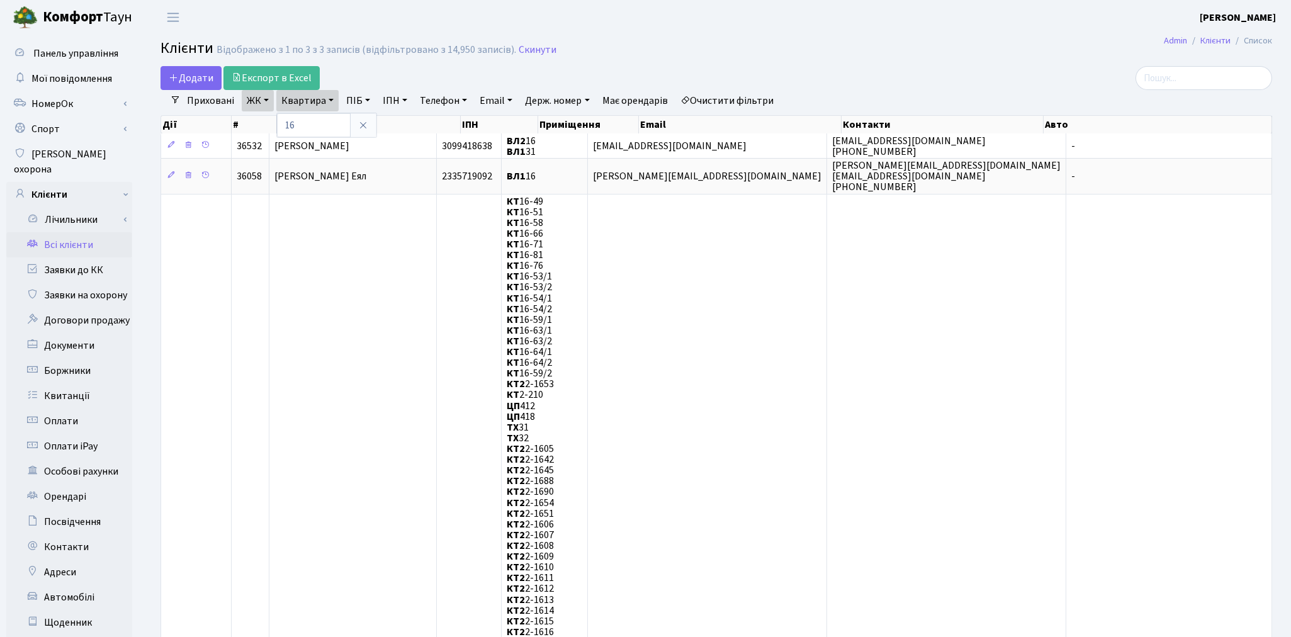
click at [249, 98] on link "ЖК" at bounding box center [258, 100] width 32 height 21
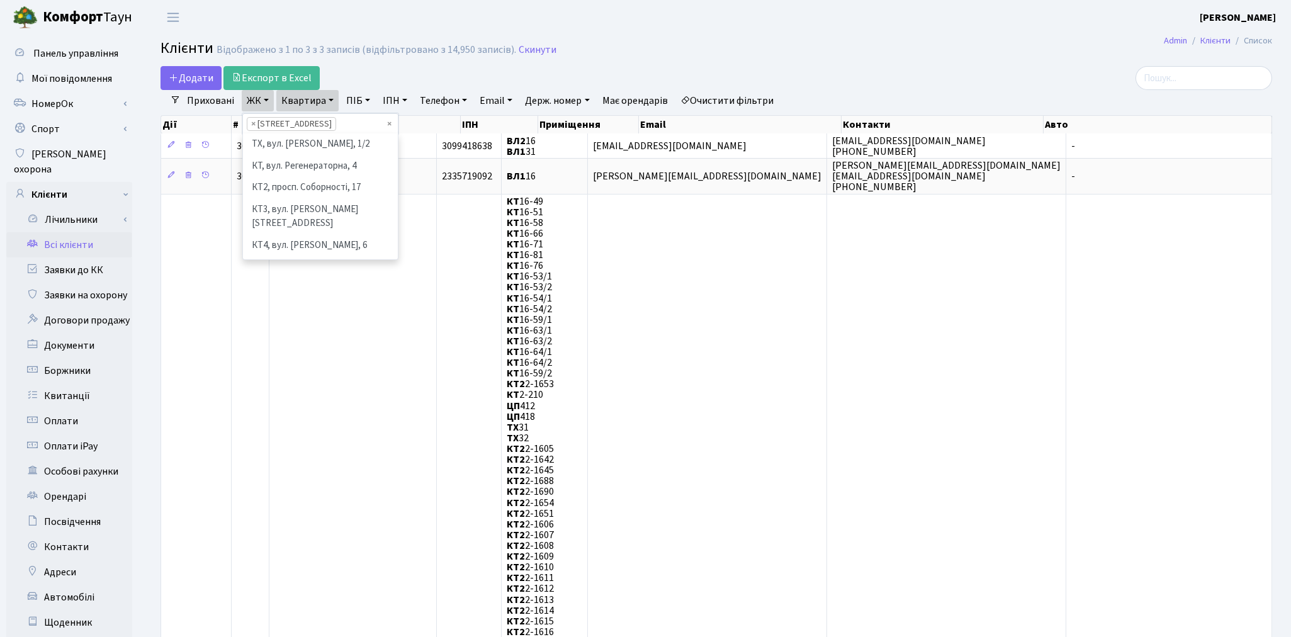
scroll to position [281, 0]
click at [306, 242] on li "ВЛ2, Голосіївський просп., 76" at bounding box center [320, 253] width 152 height 22
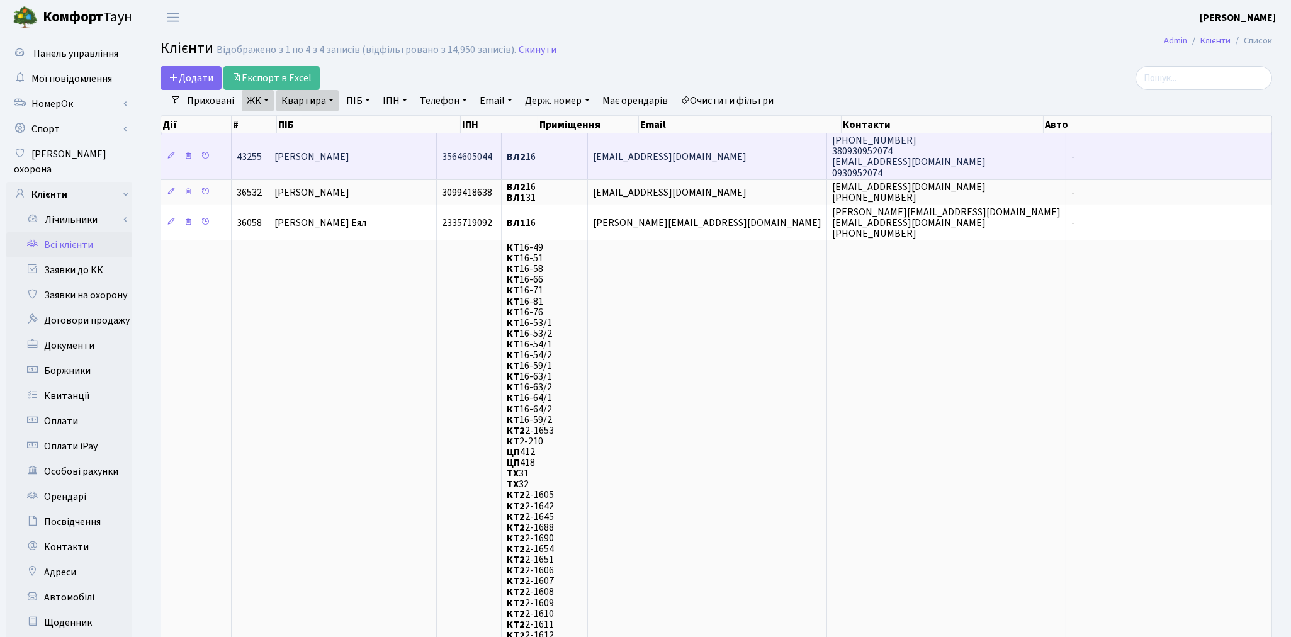
click at [343, 159] on span "[PERSON_NAME]" at bounding box center [311, 157] width 75 height 14
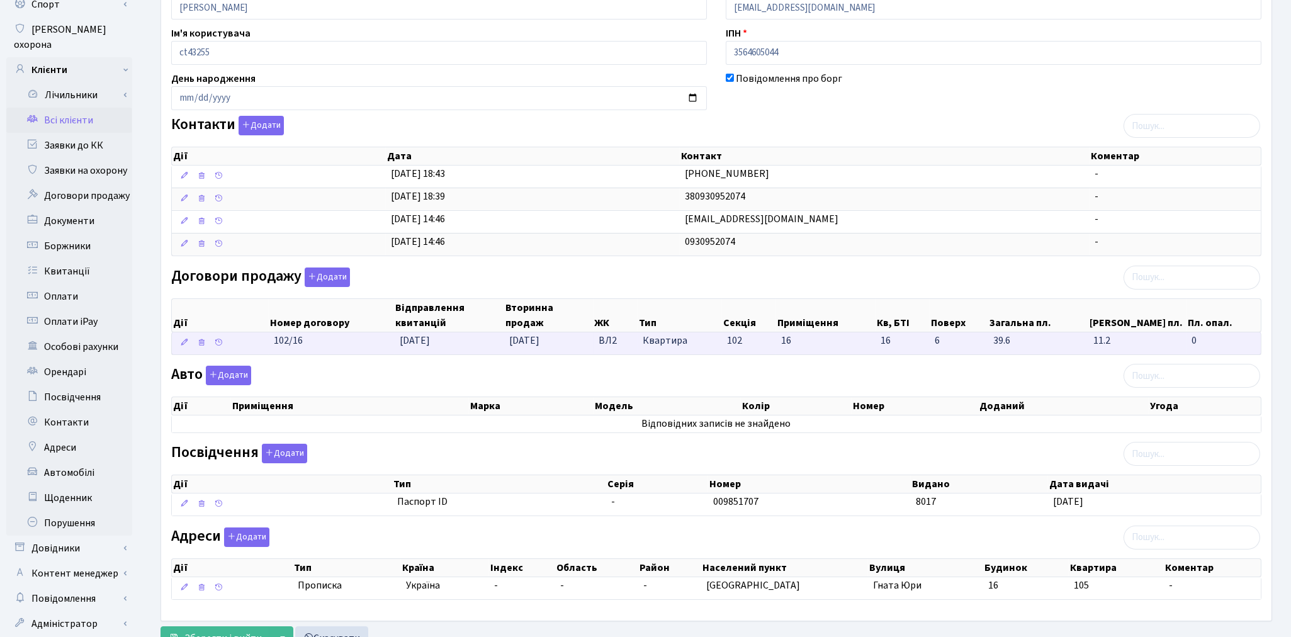
scroll to position [140, 0]
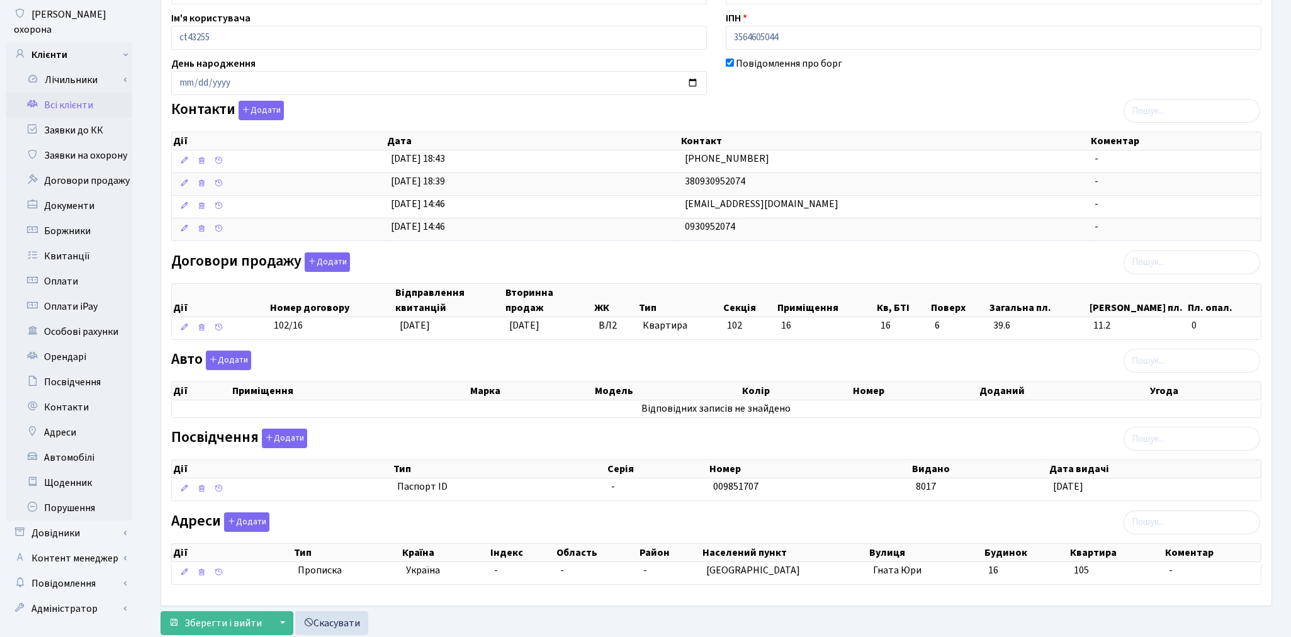
click at [65, 96] on link "Всі клієнти" at bounding box center [69, 105] width 126 height 25
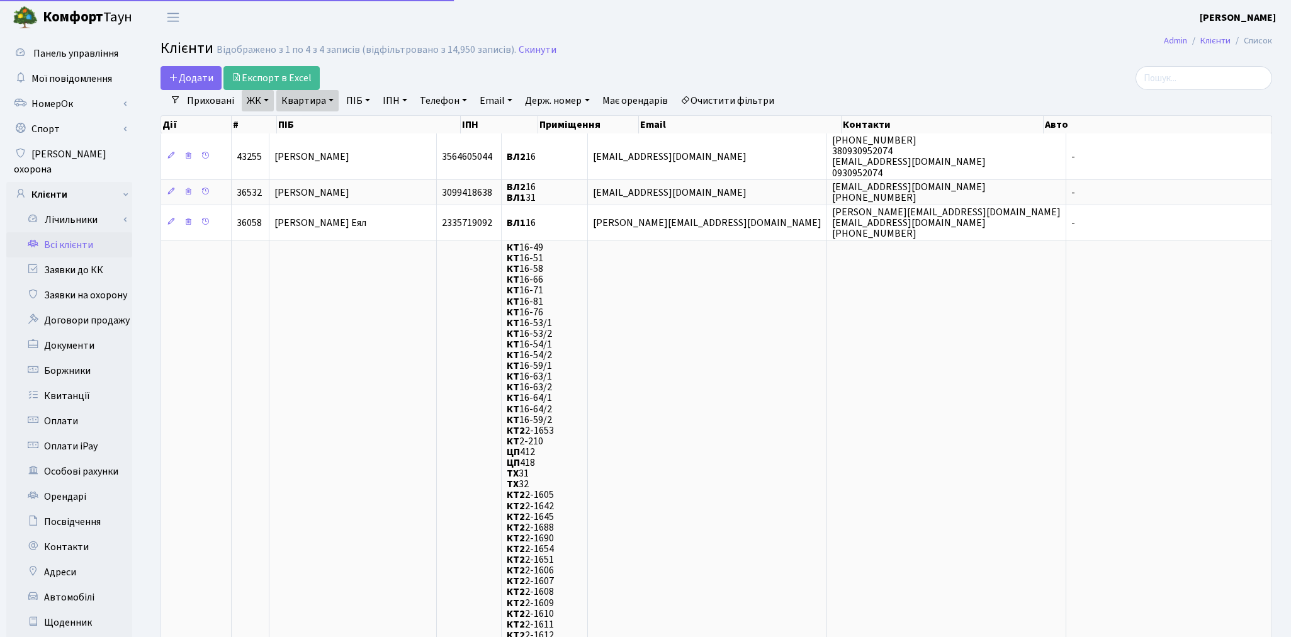
select select "25"
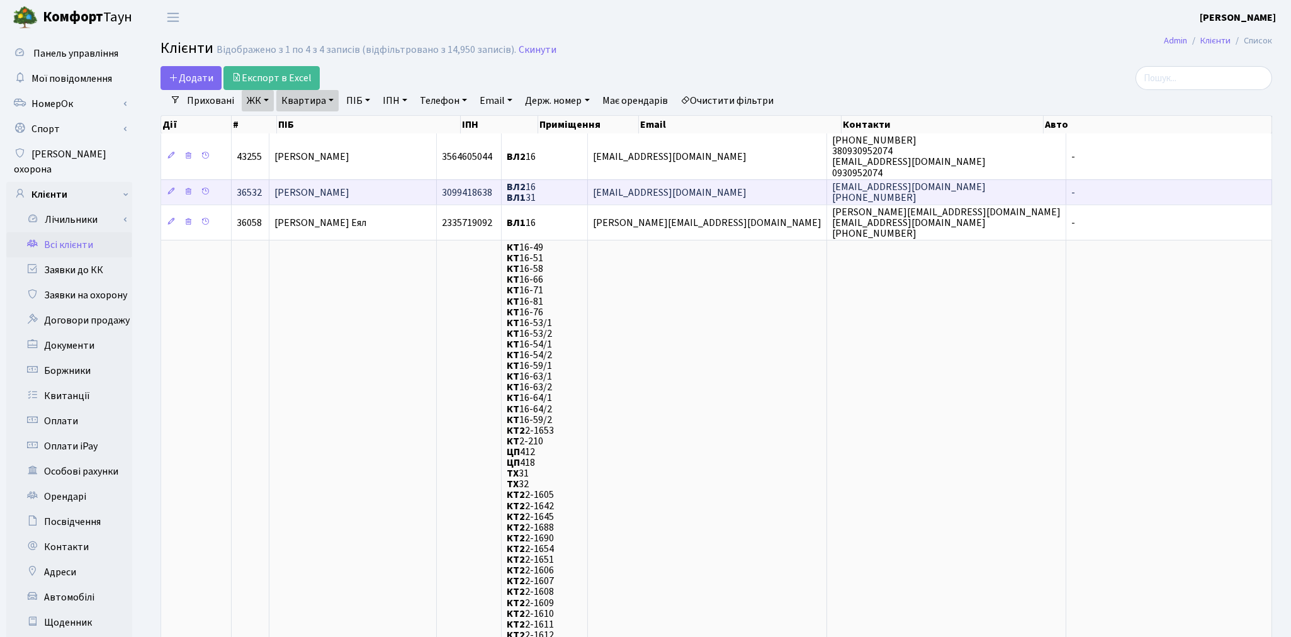
click at [349, 191] on span "[PERSON_NAME]" at bounding box center [311, 193] width 75 height 14
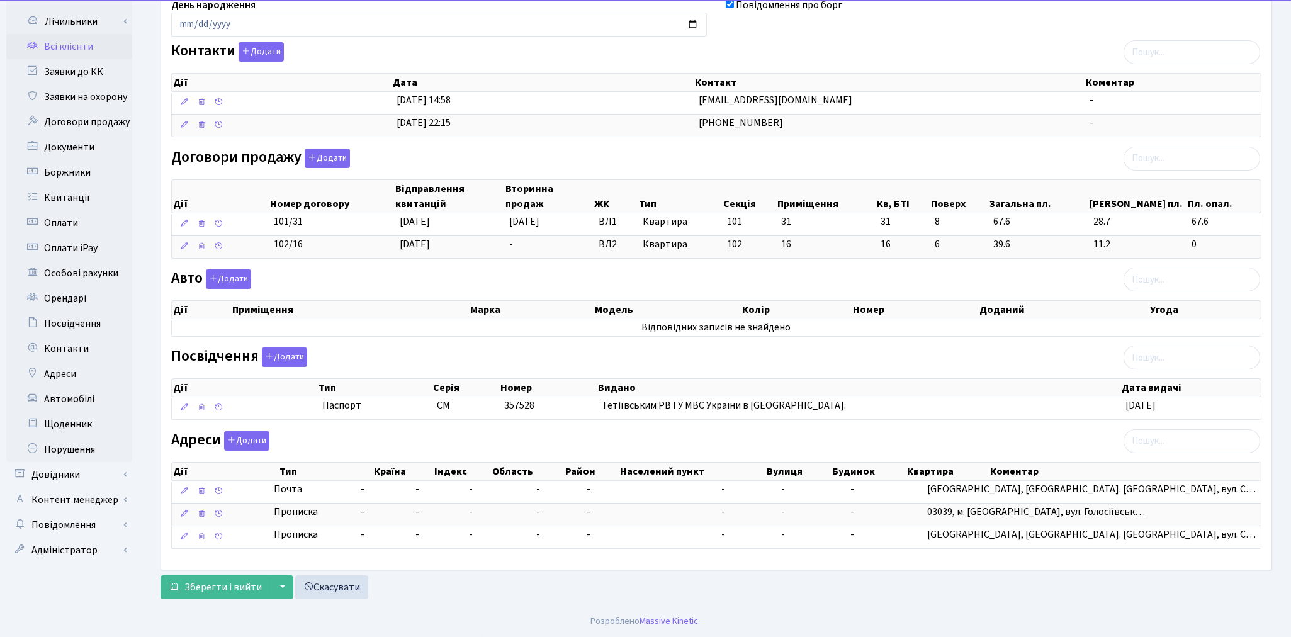
scroll to position [201, 0]
